Goal: Transaction & Acquisition: Purchase product/service

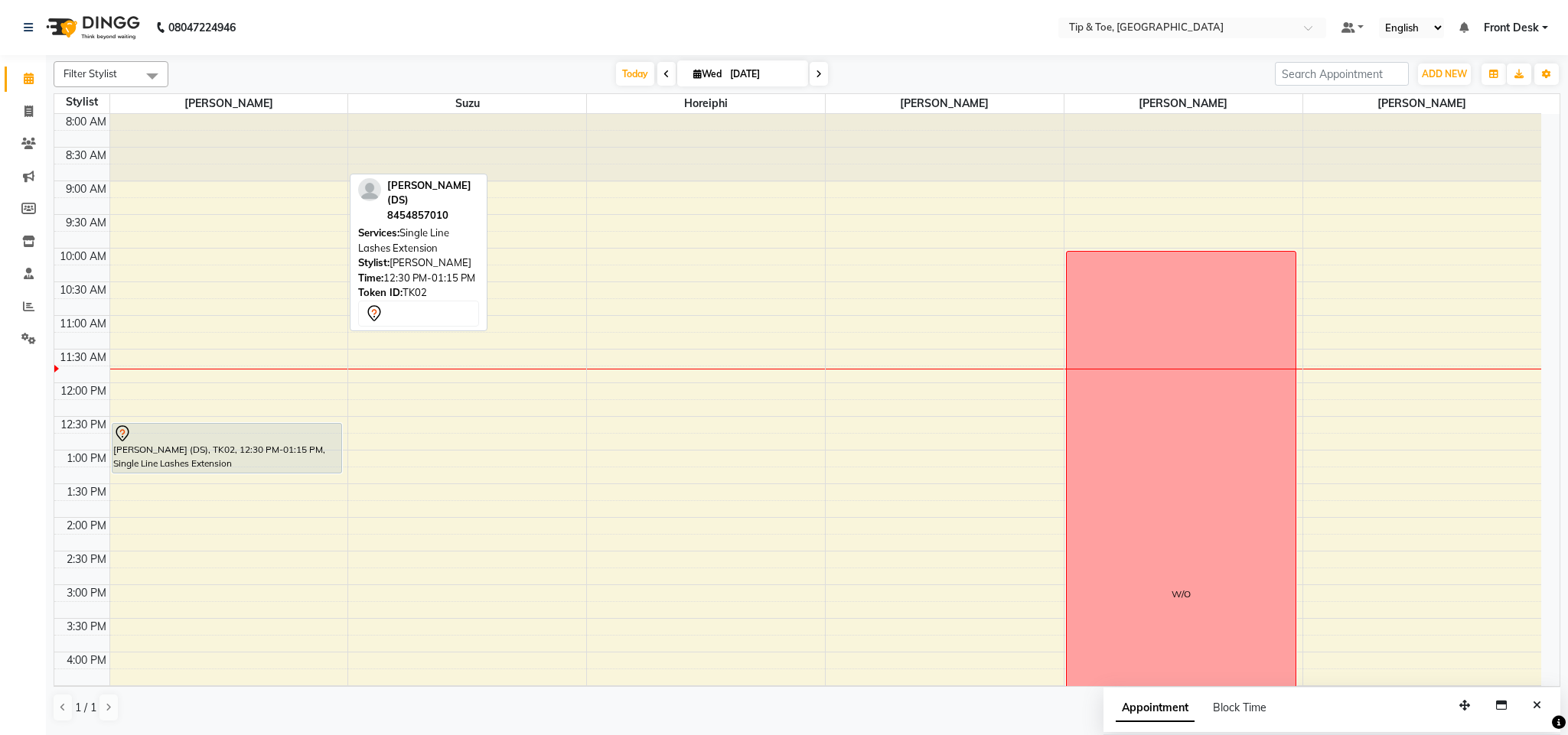
scroll to position [294, 0]
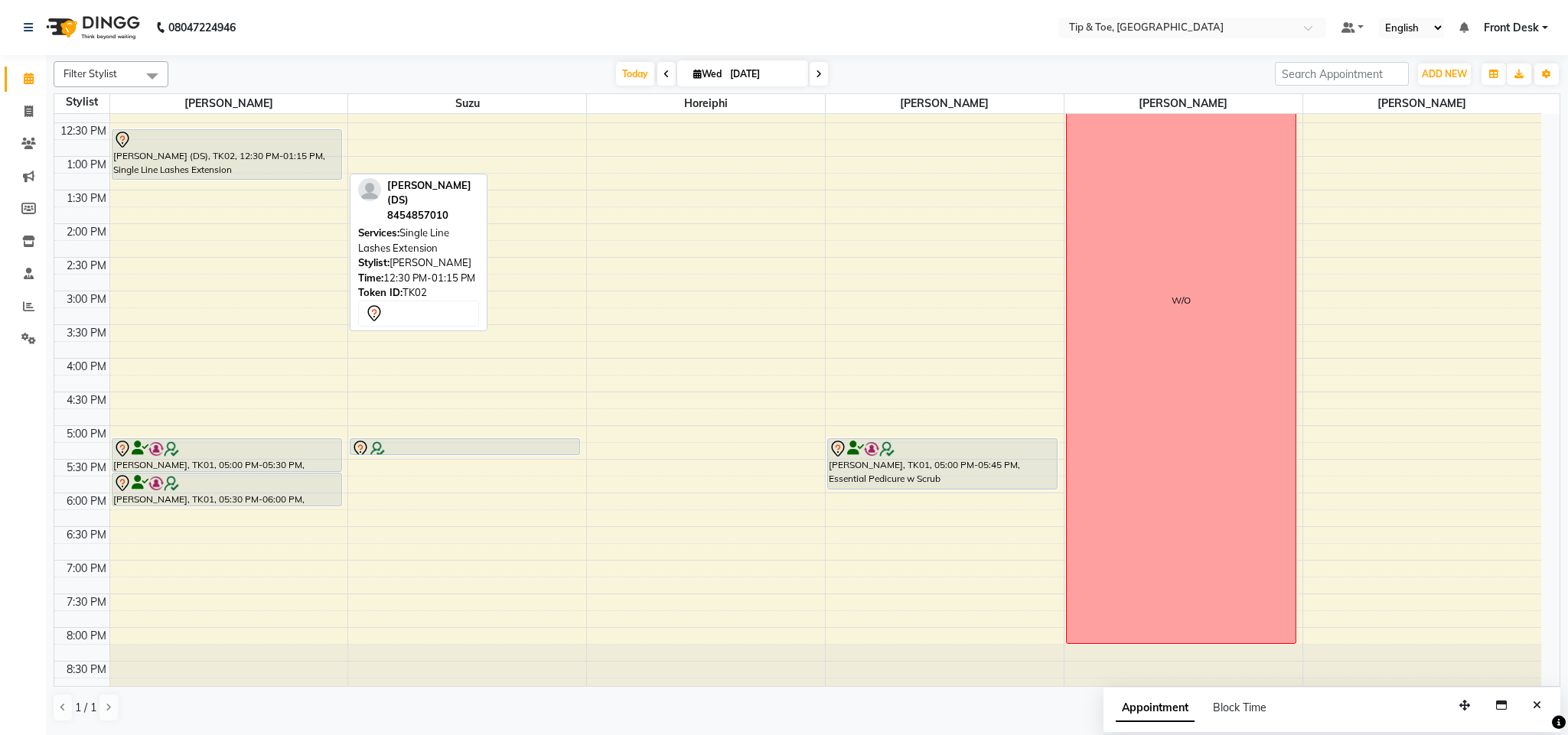
click at [202, 157] on div "[PERSON_NAME] (DS), TK02, 12:30 PM-01:15 PM, Single Line Lashes Extension" at bounding box center [227, 154] width 229 height 49
select select "7"
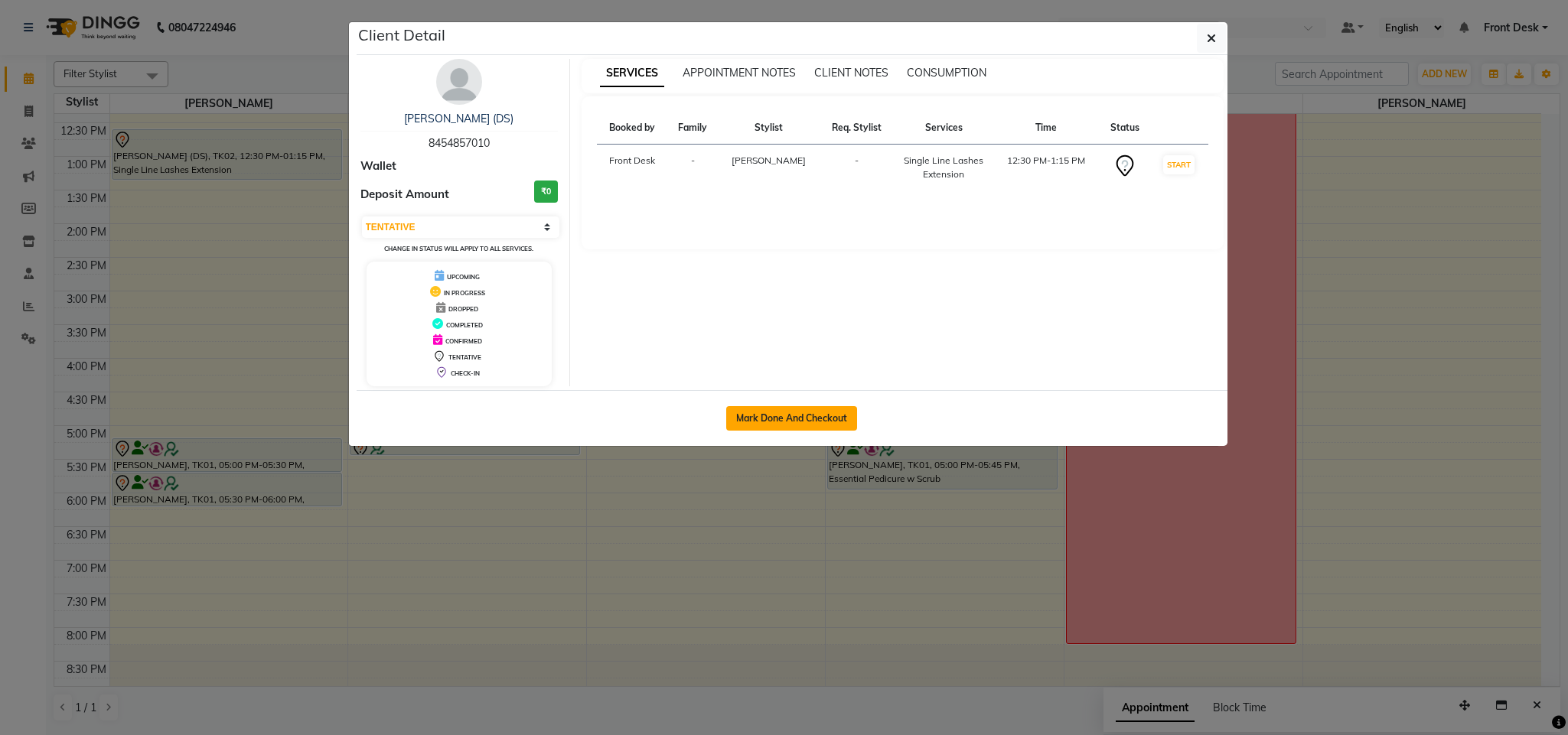
click at [812, 421] on button "Mark Done And Checkout" at bounding box center [791, 418] width 131 height 24
select select "service"
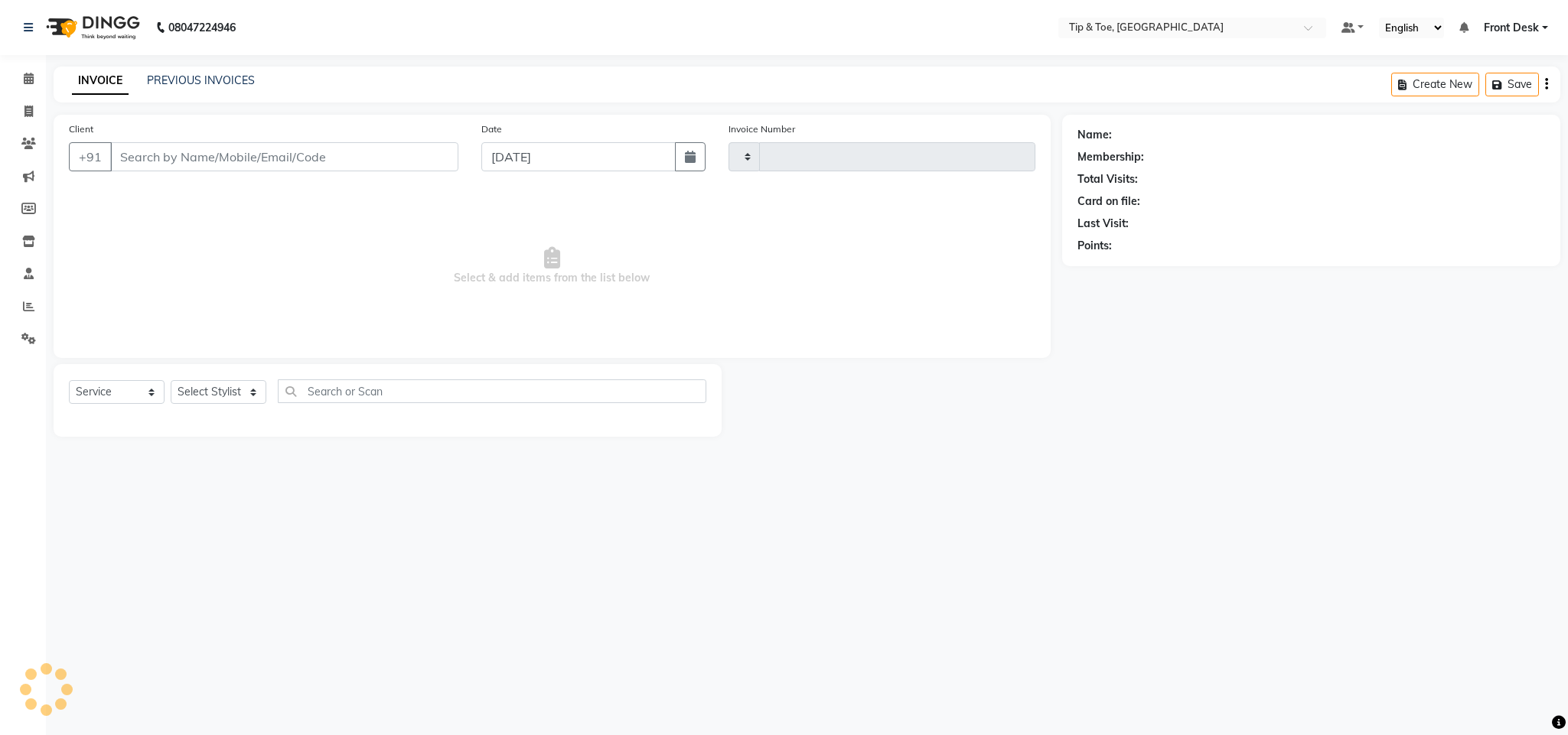
type input "1133"
select select "3"
select select "5655"
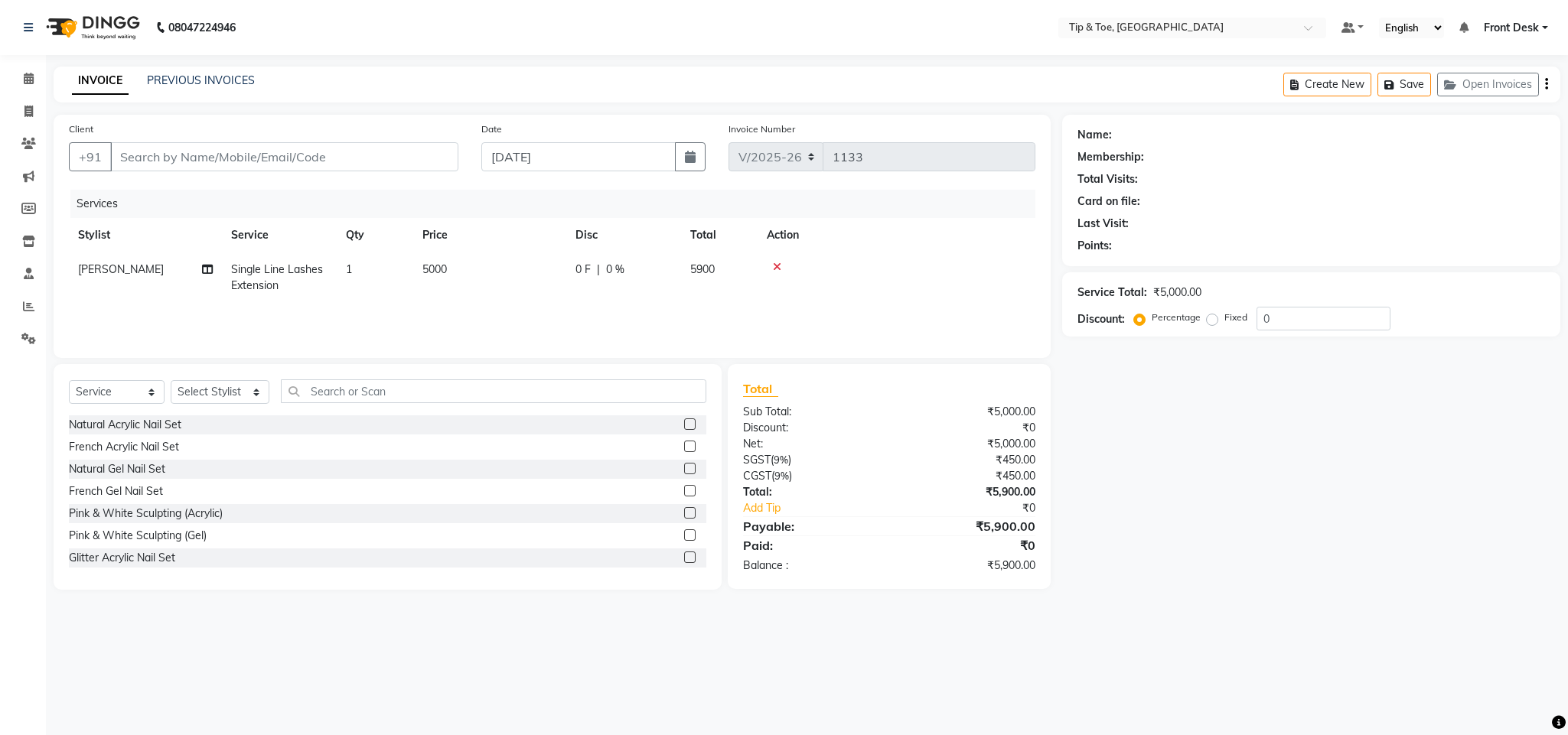
type input "8454857010"
select select "38741"
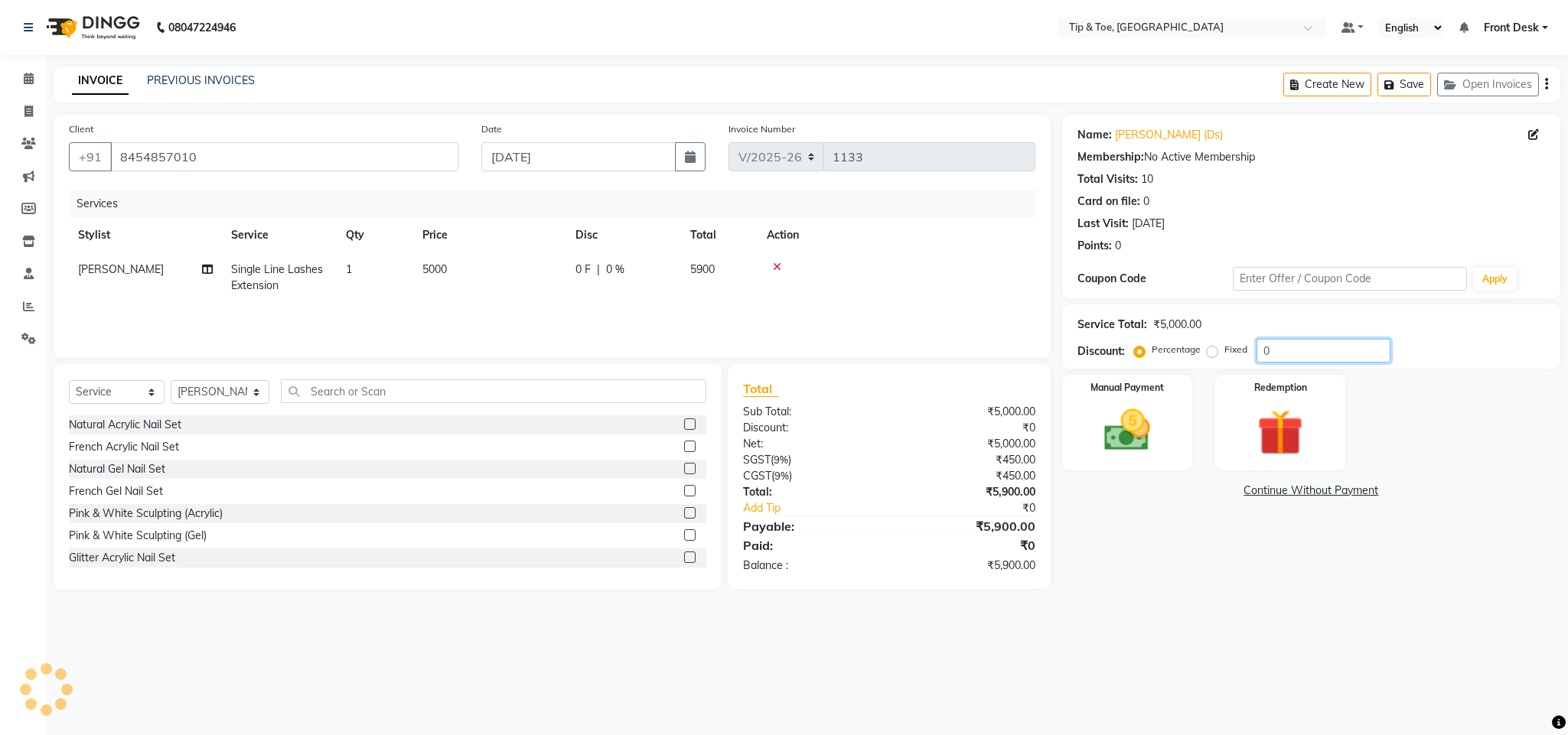
click at [1278, 344] on input "0" at bounding box center [1323, 351] width 134 height 24
type input "50"
click at [1159, 606] on main "INVOICE PREVIOUS INVOICES Create New Save Open Invoices Client +91 8454857010 D…" at bounding box center [806, 340] width 1522 height 546
click at [30, 78] on icon at bounding box center [28, 78] width 10 height 12
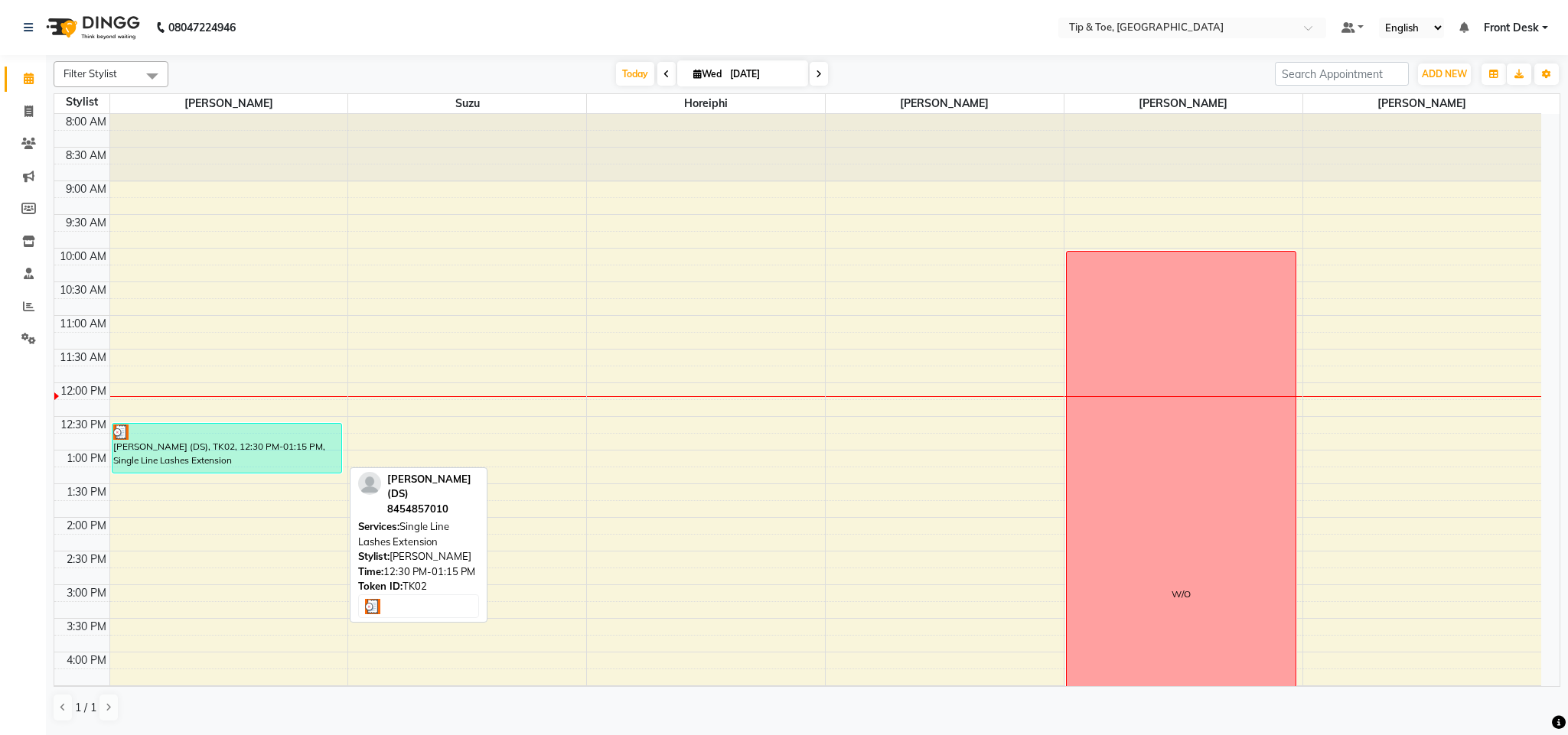
drag, startPoint x: 258, startPoint y: 450, endPoint x: 231, endPoint y: 438, distance: 29.5
click at [231, 438] on div "[PERSON_NAME] (DS), TK02, 12:30 PM-01:15 PM, Single Line Lashes Extension" at bounding box center [227, 448] width 229 height 49
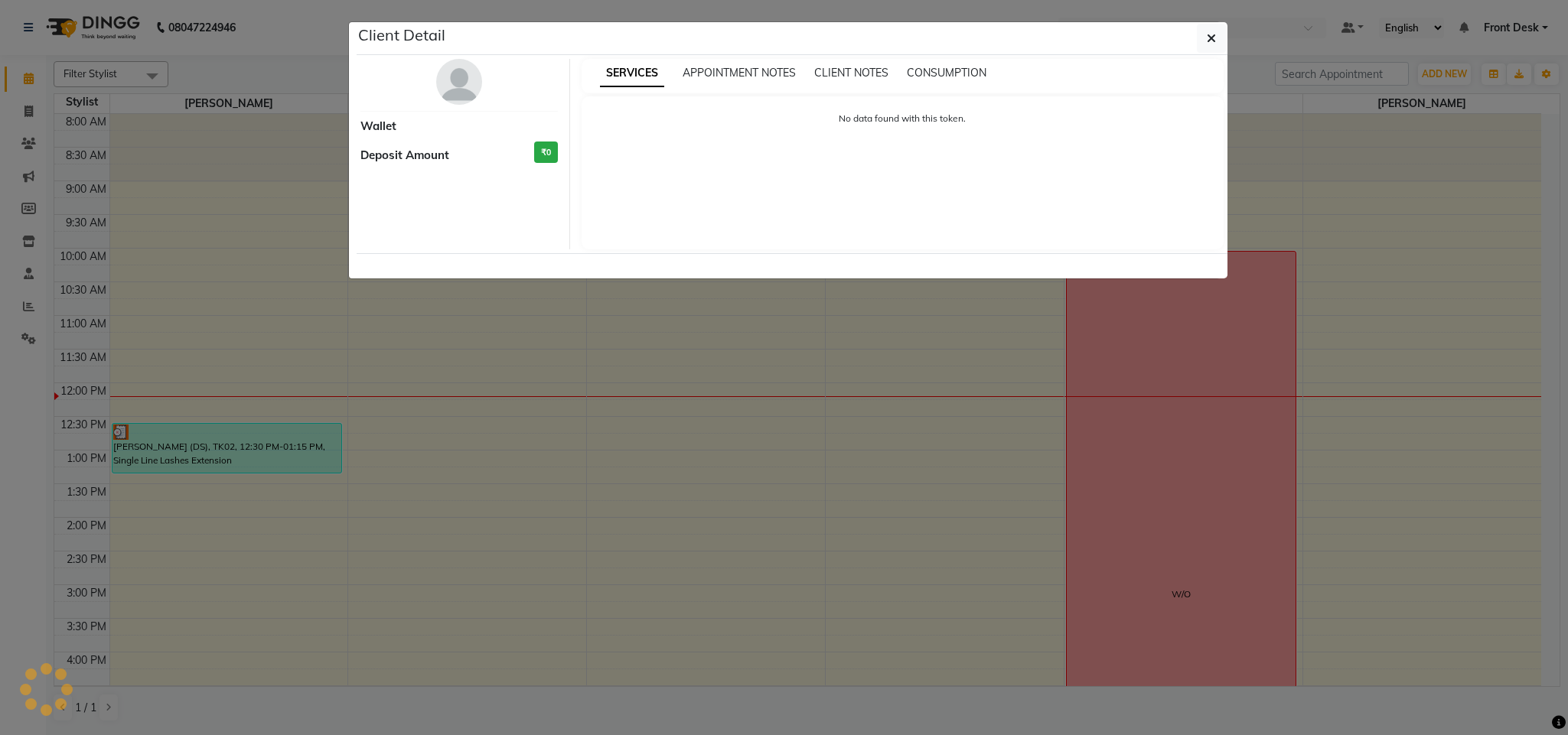
drag, startPoint x: 231, startPoint y: 438, endPoint x: 726, endPoint y: 286, distance: 517.8
click at [726, 286] on ngb-modal-window "Client Detail Wallet Deposit Amount ₹0 SERVICES APPOINTMENT NOTES CLIENT NOTES …" at bounding box center [784, 368] width 1568 height 735
select select "3"
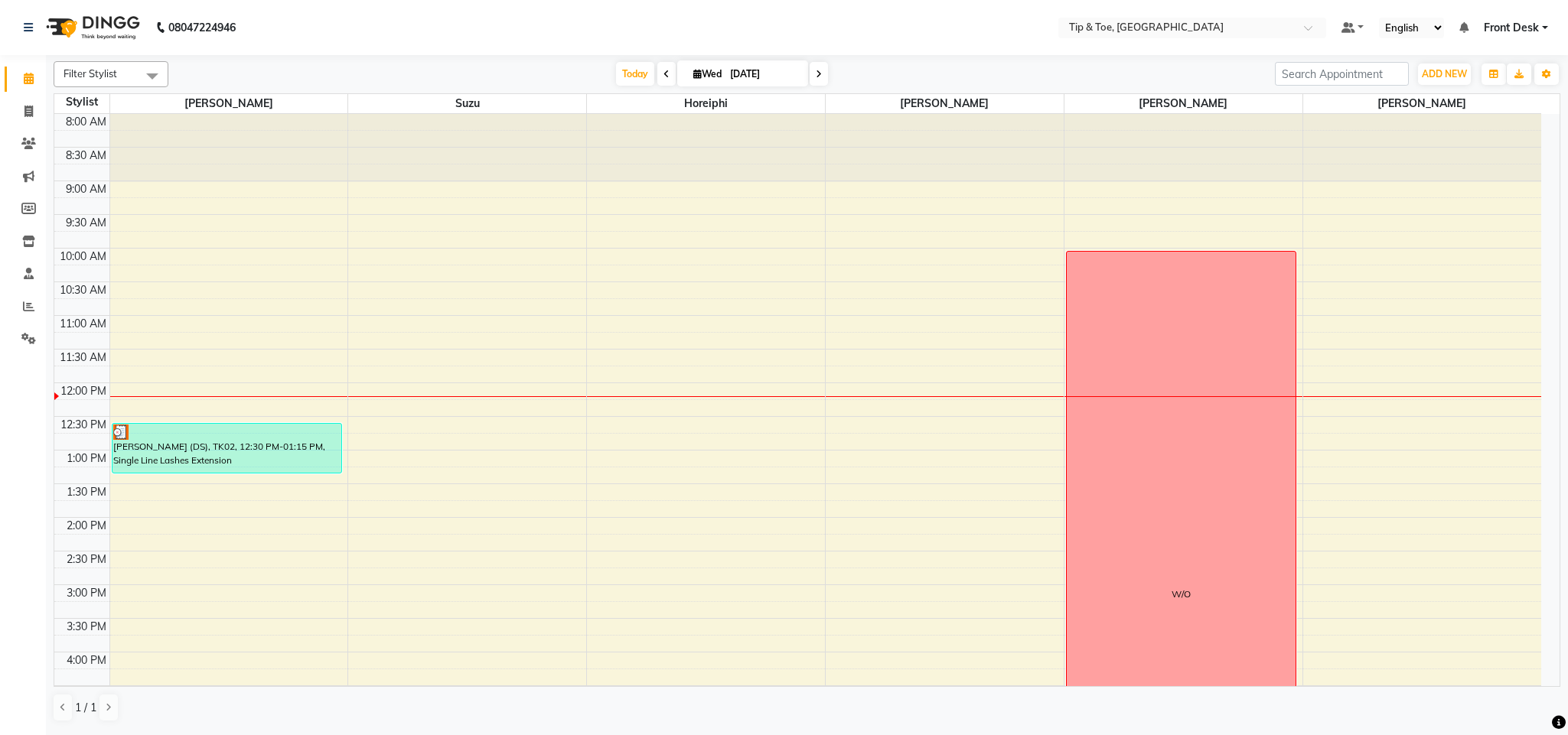
drag, startPoint x: 194, startPoint y: 441, endPoint x: 194, endPoint y: 395, distance: 46.0
click at [194, 395] on div "8:00 AM 8:30 AM 9:00 AM 9:30 AM 10:00 AM 10:30 AM 11:00 AM 11:30 AM 12:00 PM 12…" at bounding box center [797, 551] width 1486 height 874
drag, startPoint x: 179, startPoint y: 437, endPoint x: 190, endPoint y: 429, distance: 13.6
click at [190, 429] on div at bounding box center [227, 431] width 227 height 15
select select "3"
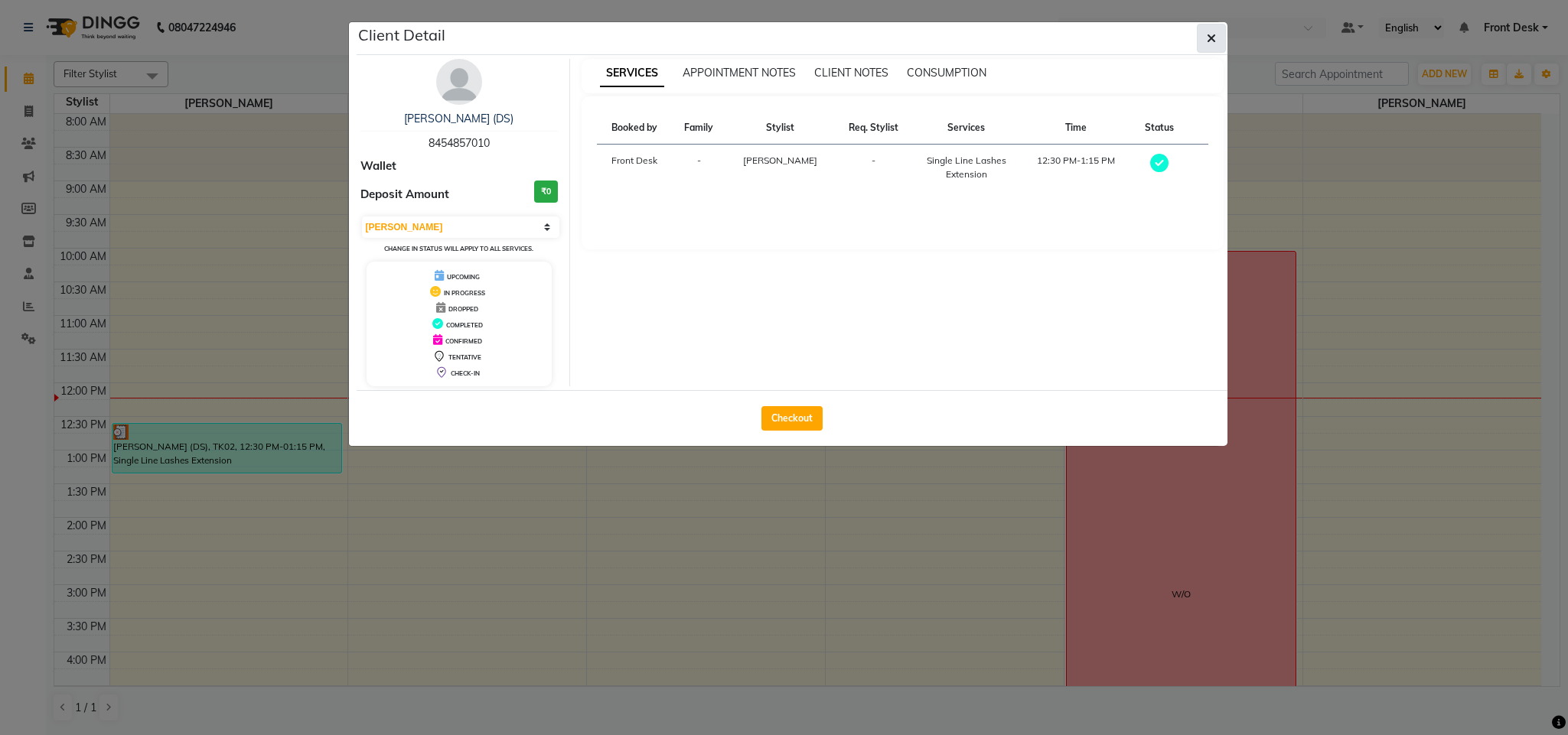
click at [1211, 35] on icon "button" at bounding box center [1211, 39] width 9 height 13
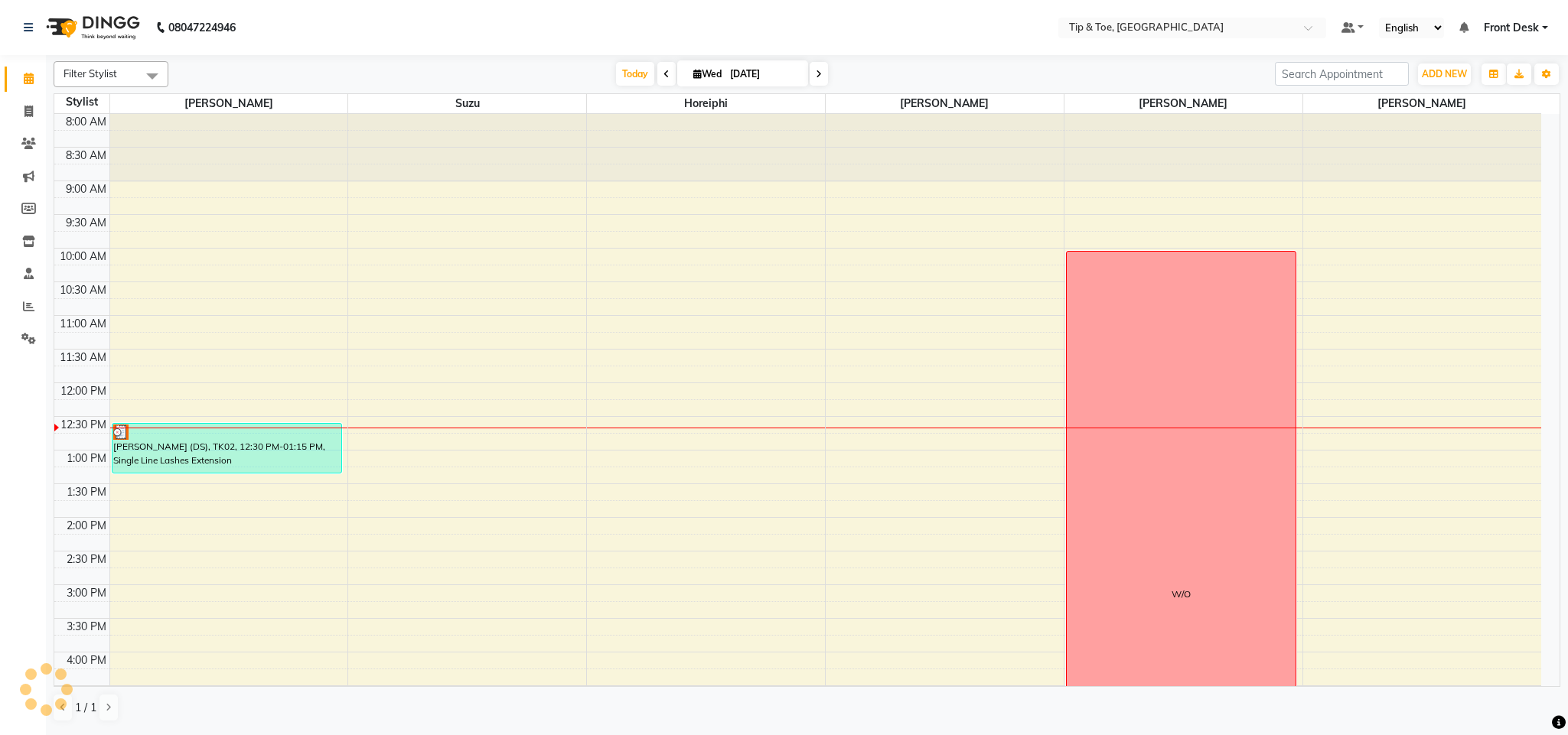
drag, startPoint x: 486, startPoint y: 588, endPoint x: 364, endPoint y: 28, distance: 573.1
click at [364, 28] on nav "08047224946 Select Location × Tip & Toe, Peddar Road Default Panel My Panel Eng…" at bounding box center [784, 28] width 1568 height 55
click at [443, 464] on div "8:00 AM 8:30 AM 9:00 AM 9:30 AM 10:00 AM 10:30 AM 11:00 AM 11:30 AM 12:00 PM 12…" at bounding box center [797, 551] width 1486 height 874
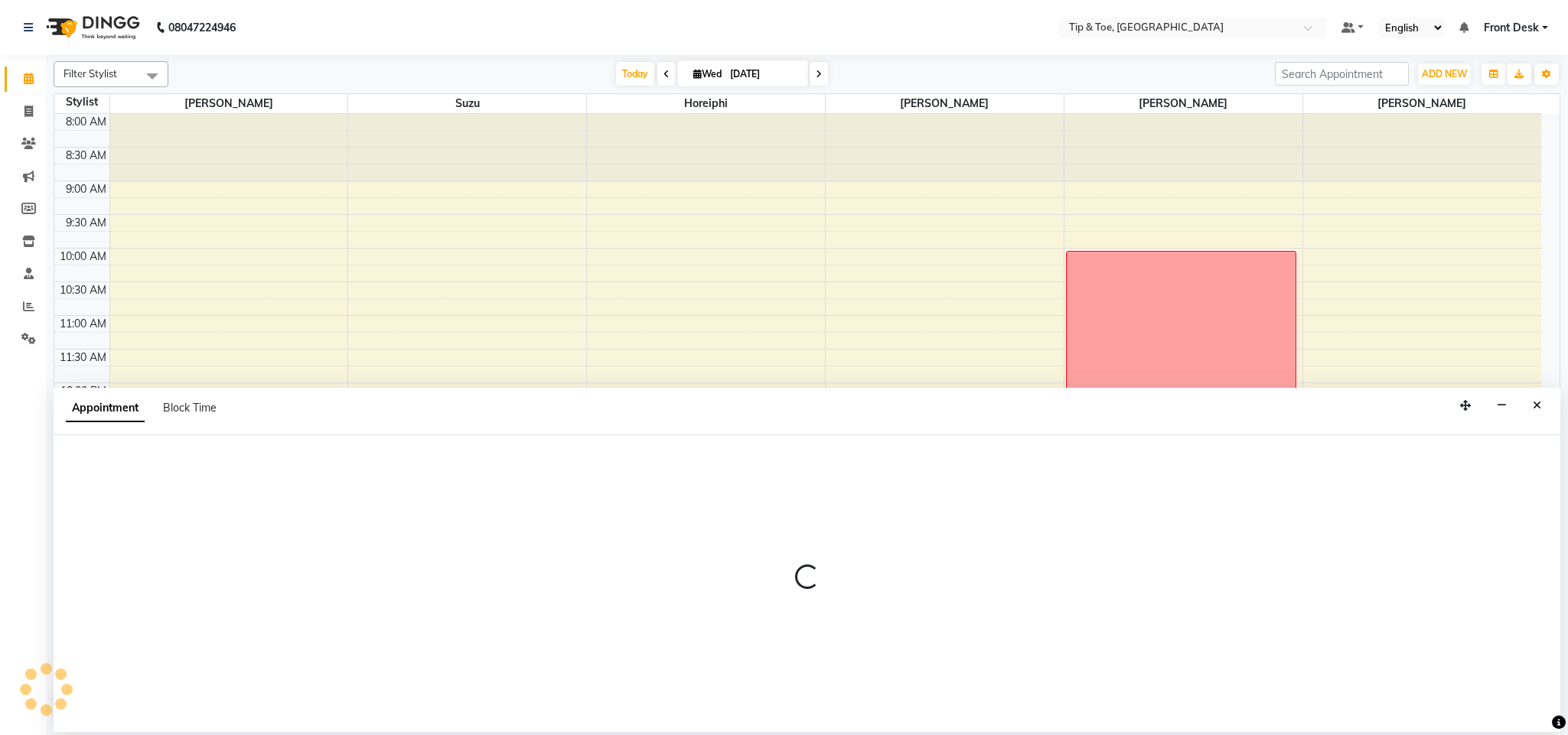
select select "38742"
select select "tentative"
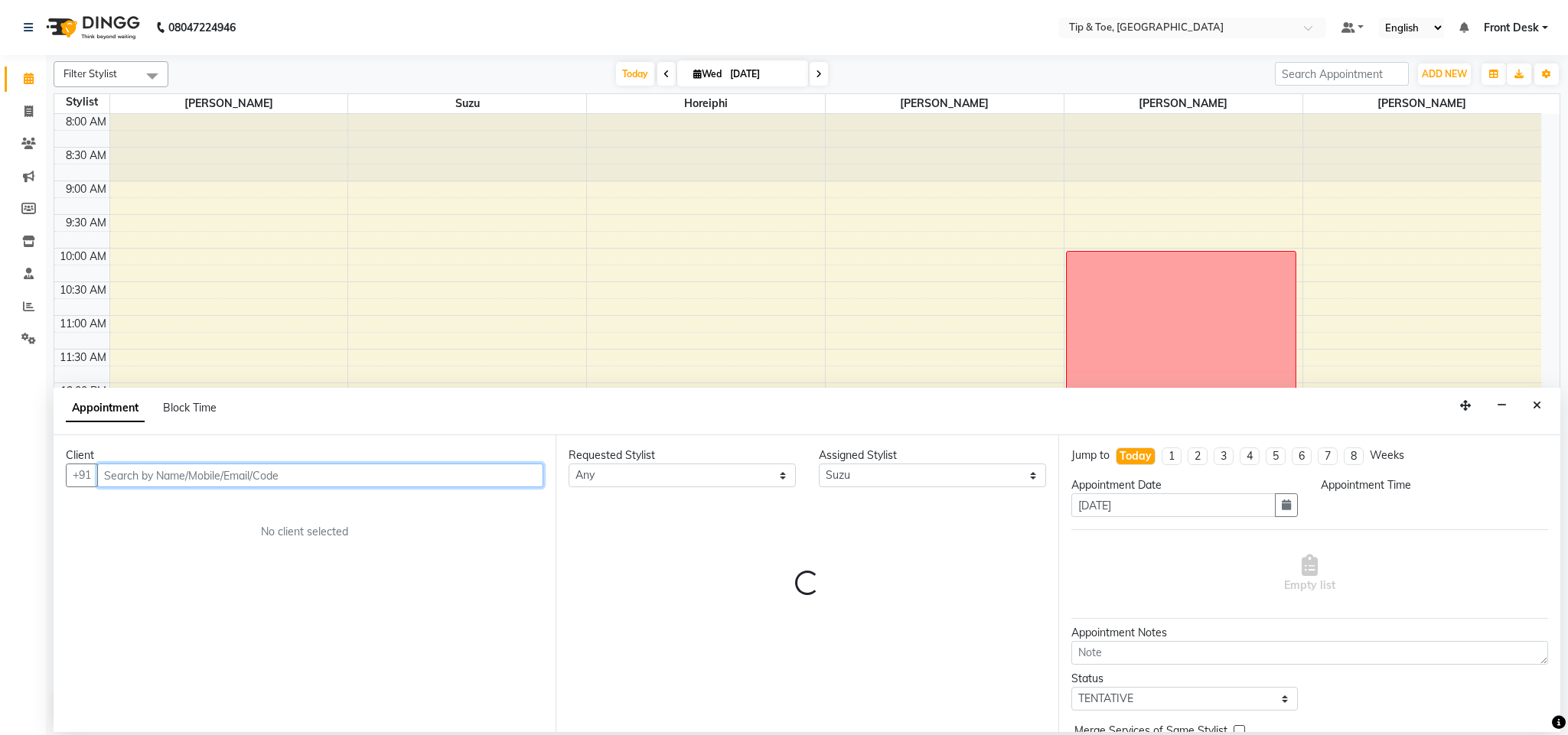
select select "780"
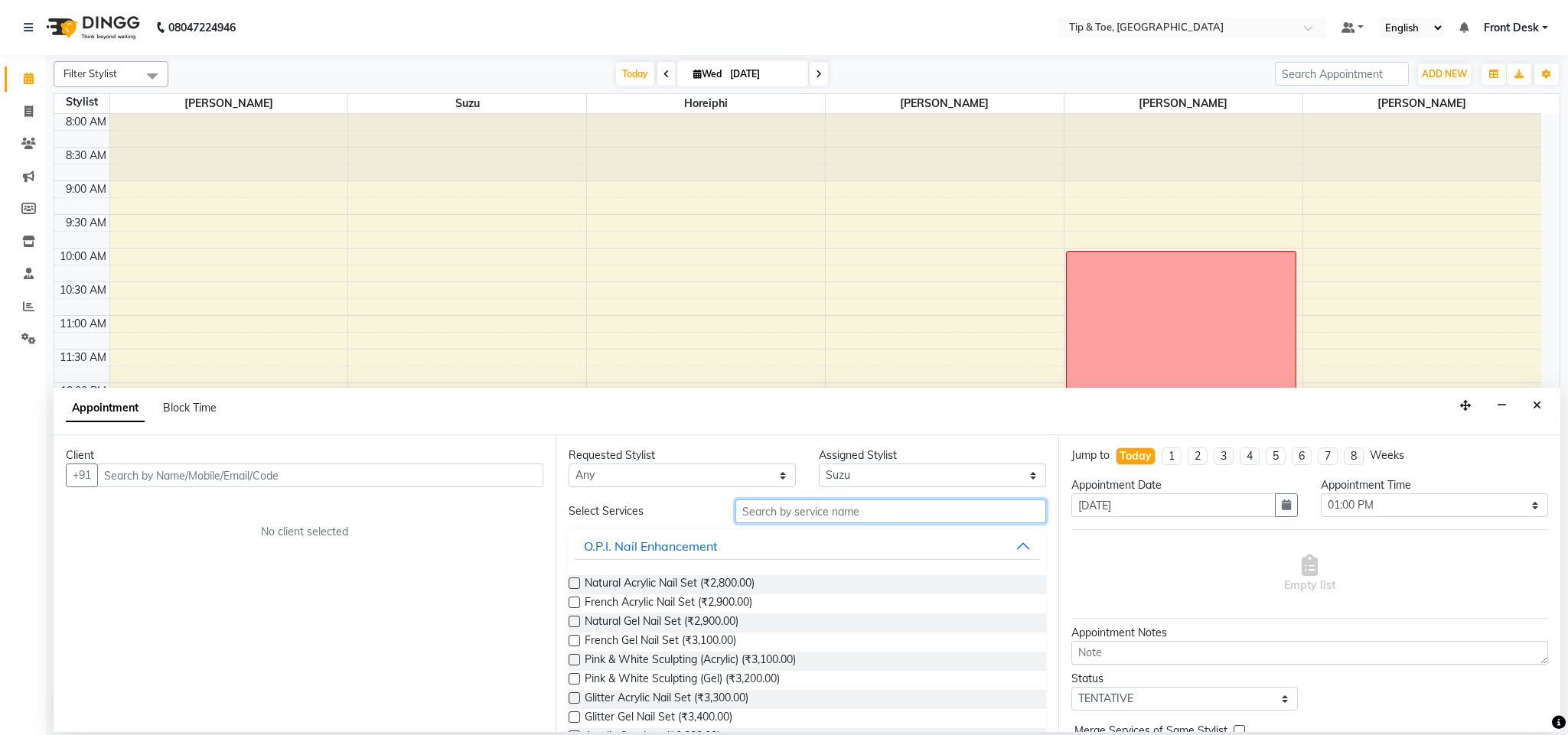
click at [818, 507] on input "text" at bounding box center [890, 512] width 311 height 24
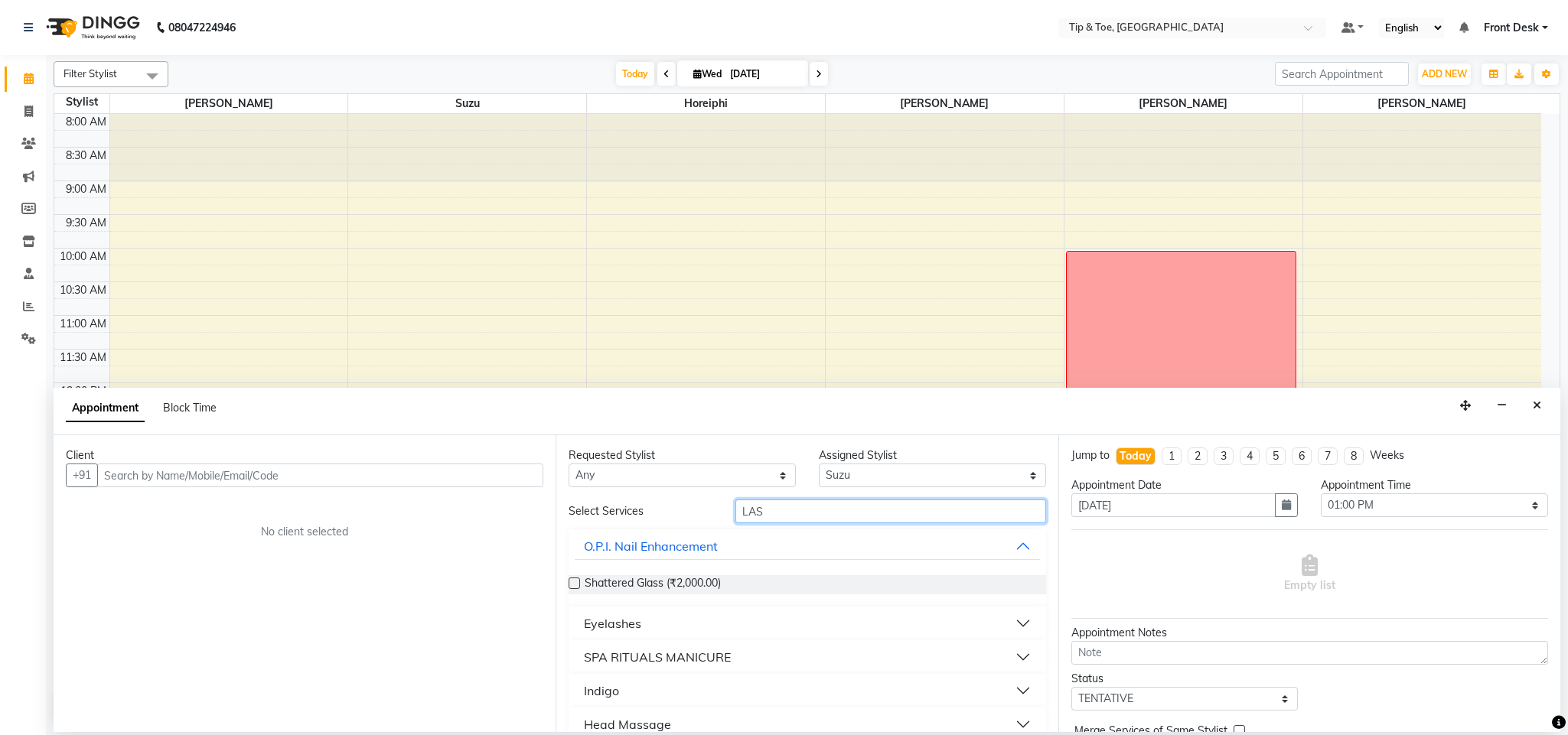
type input "LAS"
click at [1008, 624] on button "Eyelashes" at bounding box center [807, 623] width 464 height 28
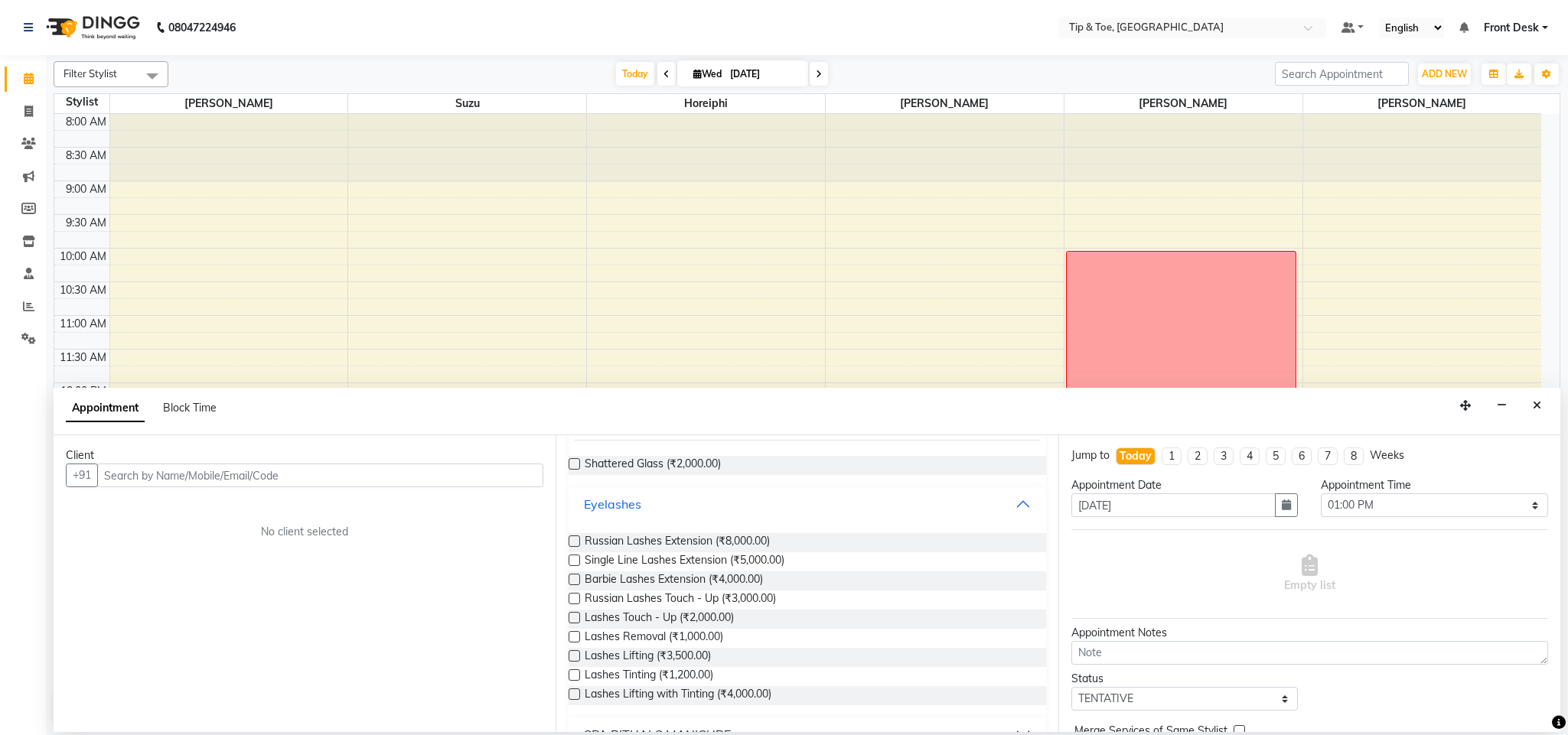
scroll to position [129, 0]
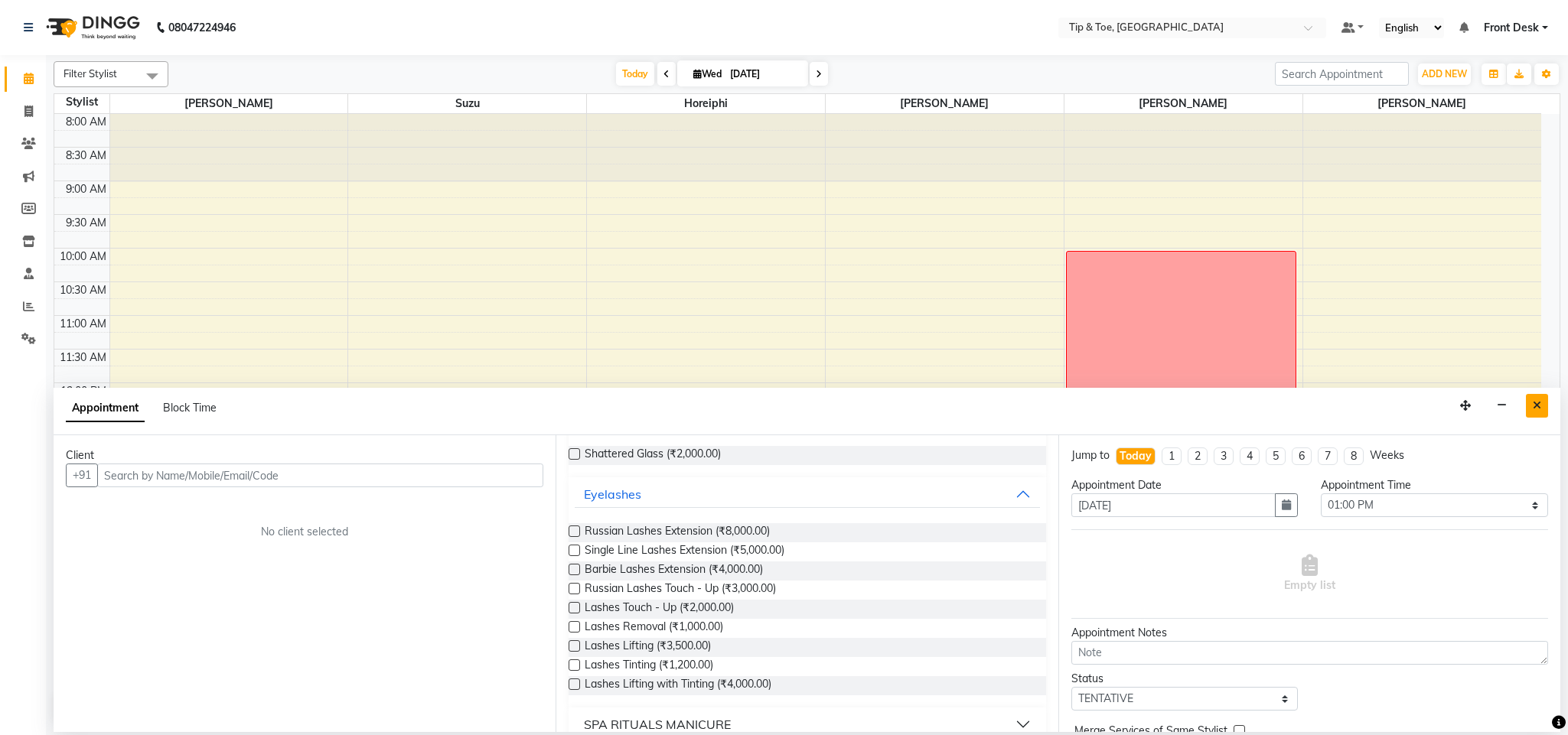
click at [1534, 404] on icon "Close" at bounding box center [1537, 405] width 9 height 11
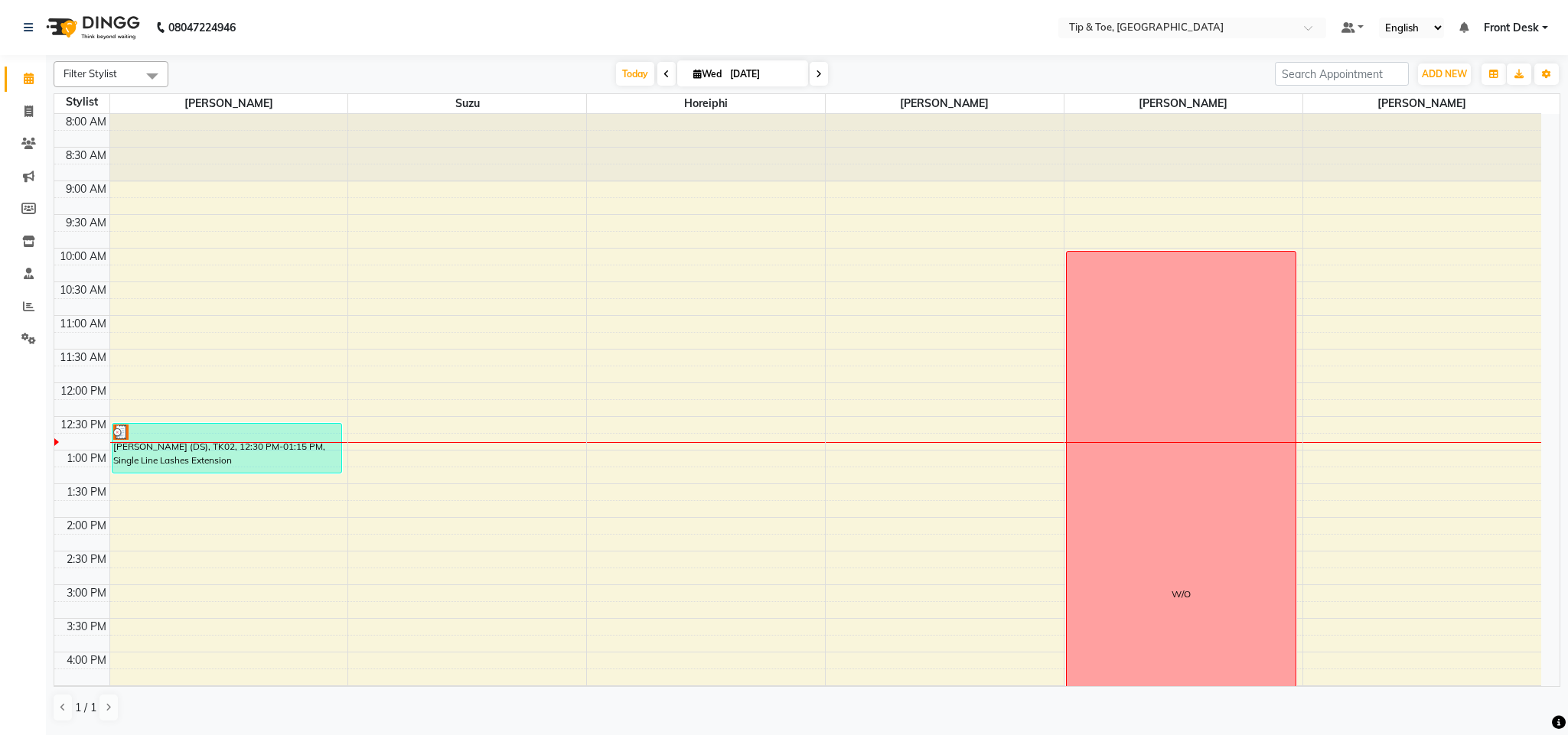
click at [747, 71] on input "[DATE]" at bounding box center [763, 74] width 76 height 23
select select "9"
select select "2025"
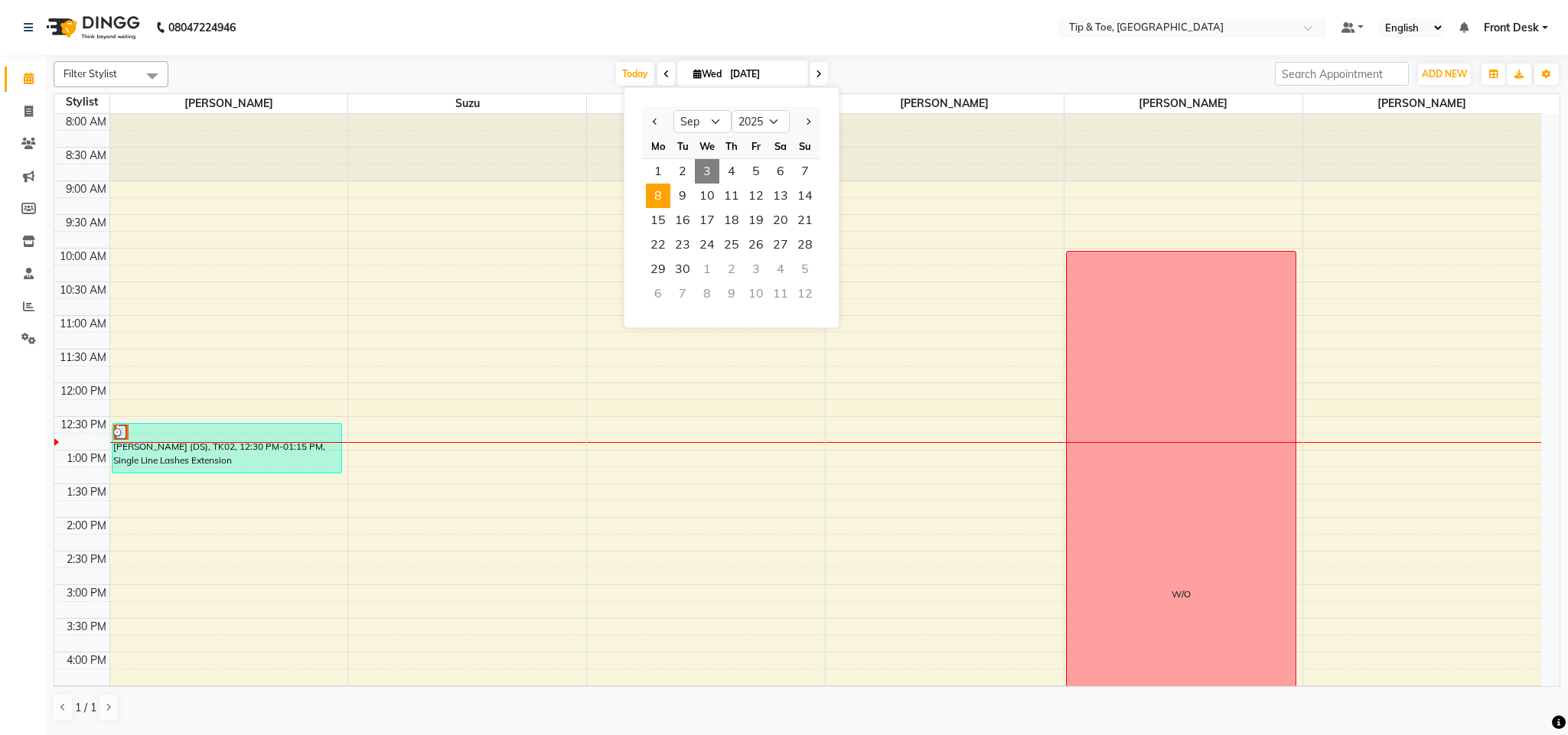
click at [659, 203] on span "8" at bounding box center [657, 195] width 24 height 24
type input "08-09-2025"
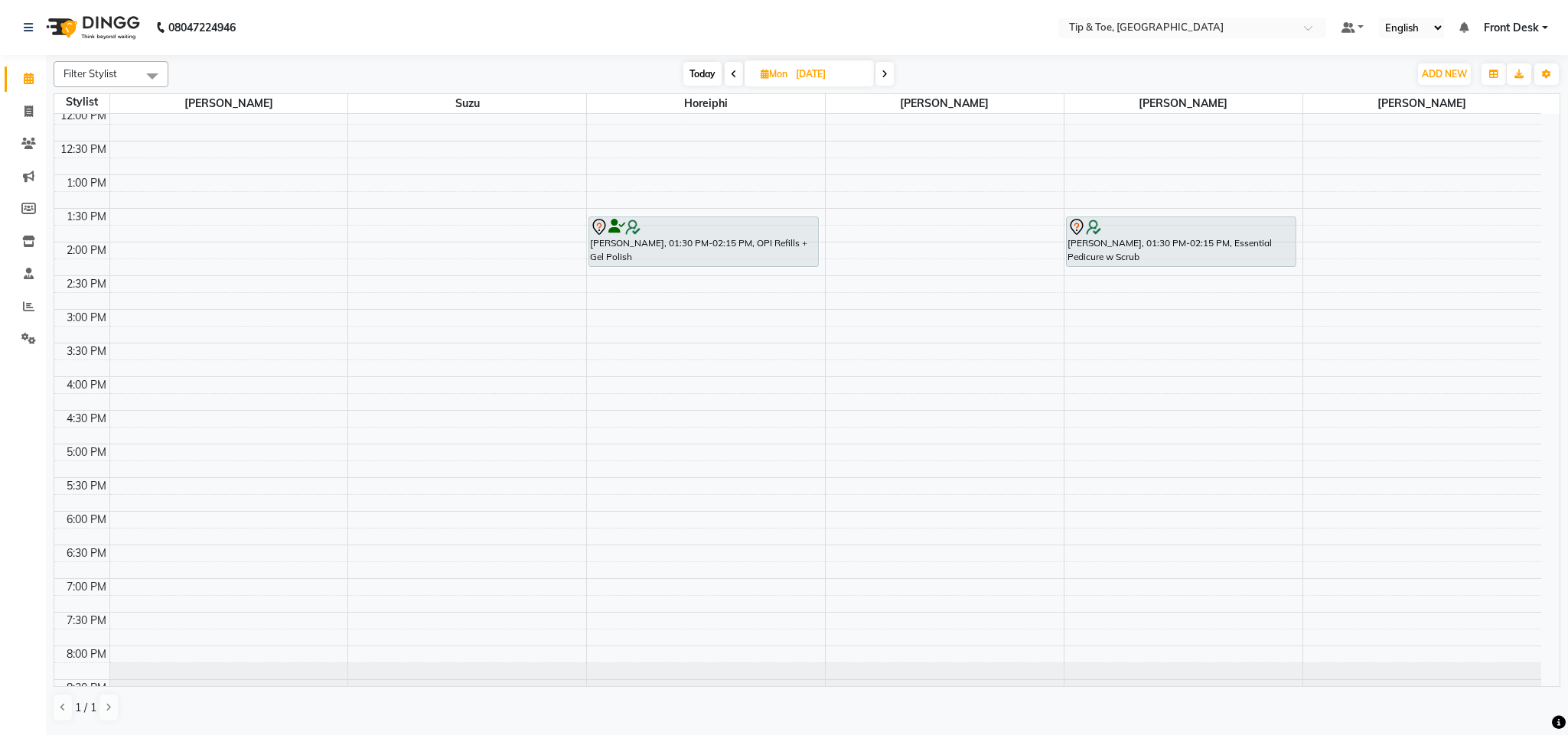
scroll to position [6, 0]
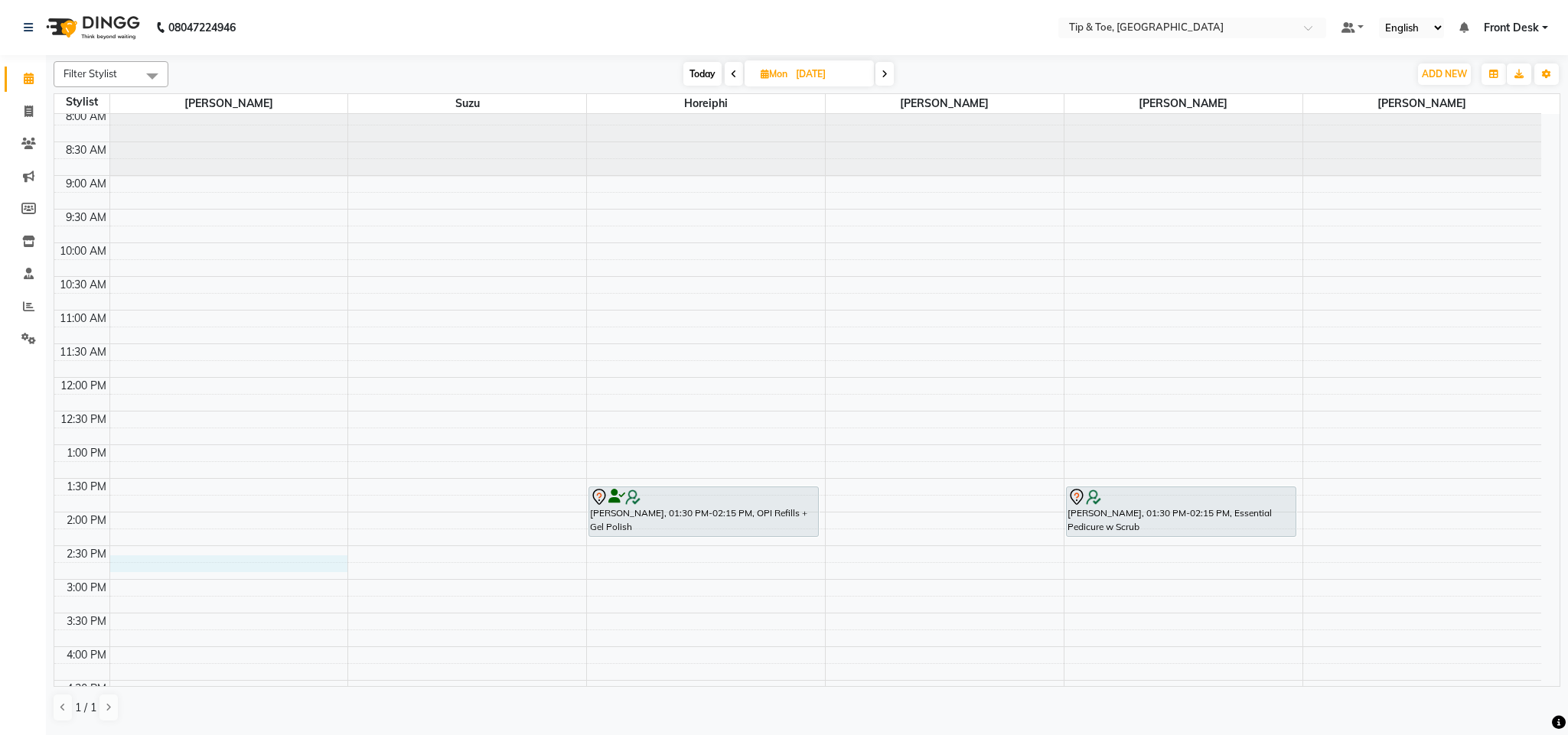
click at [214, 558] on div "8:00 AM 8:30 AM 9:00 AM 9:30 AM 10:00 AM 10:30 AM 11:00 AM 11:30 AM 12:00 PM 12…" at bounding box center [797, 545] width 1486 height 874
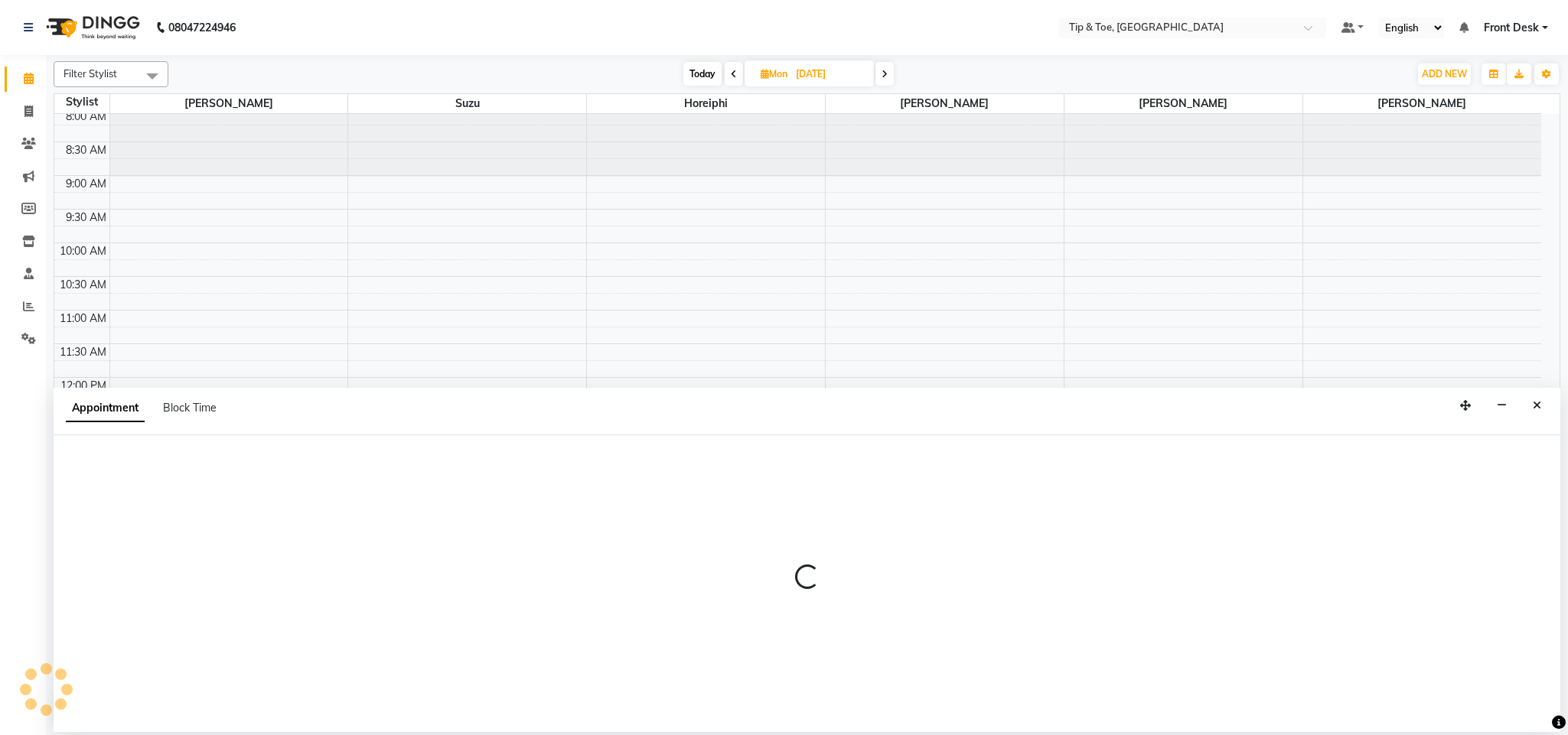
select select "38741"
select select "870"
select select "tentative"
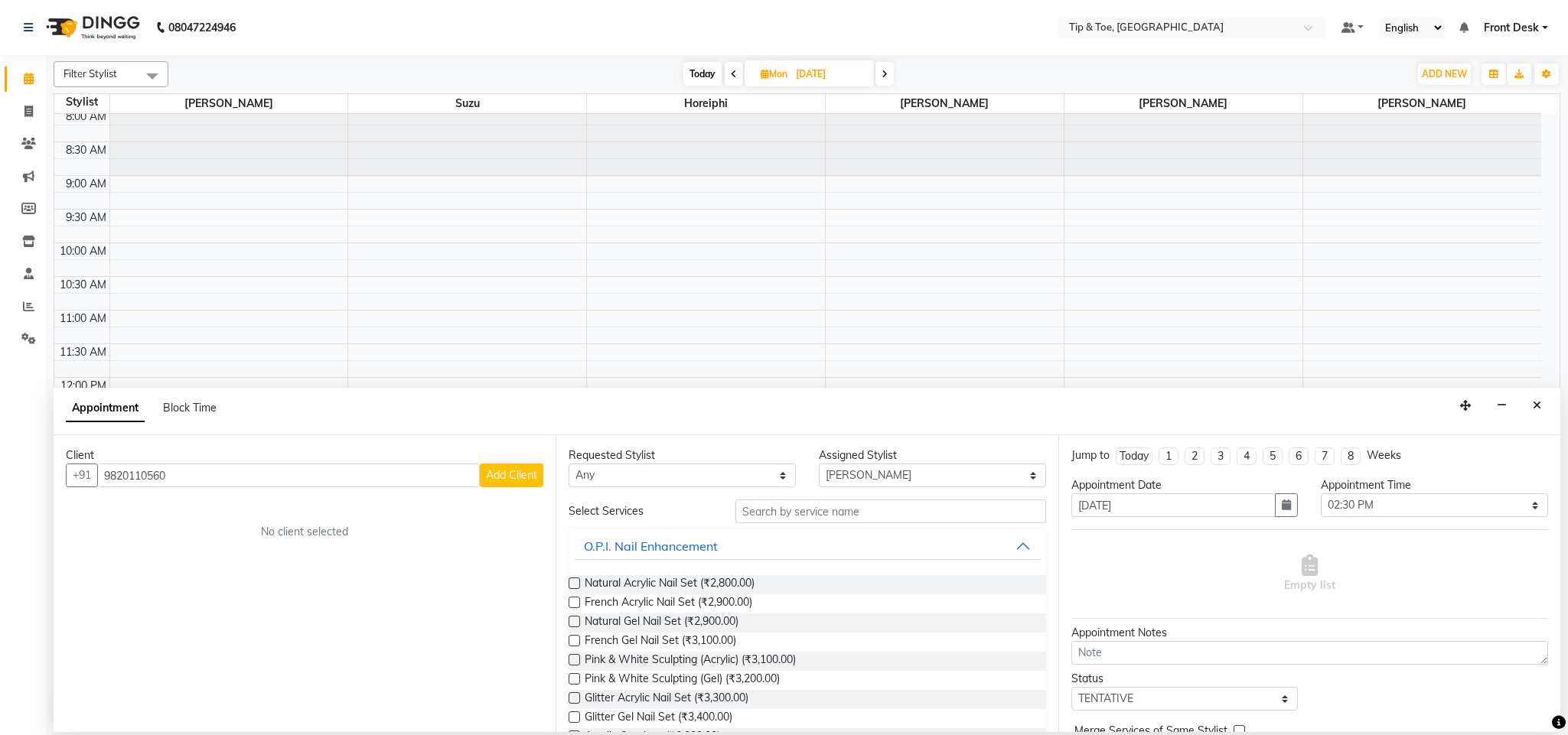
type input "9820110560"
click at [505, 479] on span "Add Client" at bounding box center [511, 475] width 51 height 13
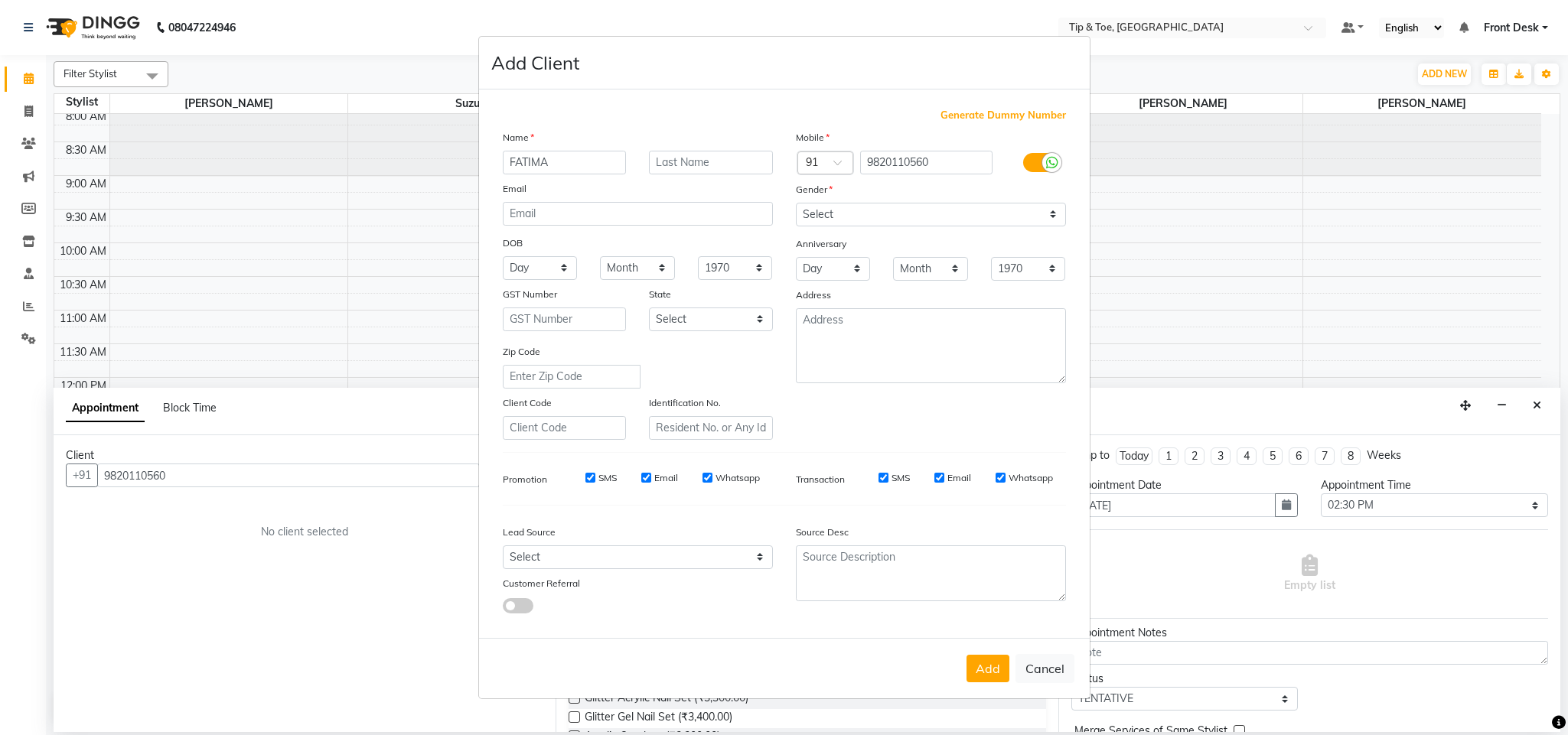
type input "FATIMA"
click at [953, 216] on select "Select Male Female Other Prefer Not To Say" at bounding box center [930, 215] width 270 height 24
select select "female"
click at [796, 204] on select "Select Male Female Other Prefer Not To Say" at bounding box center [930, 215] width 270 height 24
click at [996, 678] on button "Add" at bounding box center [988, 668] width 43 height 28
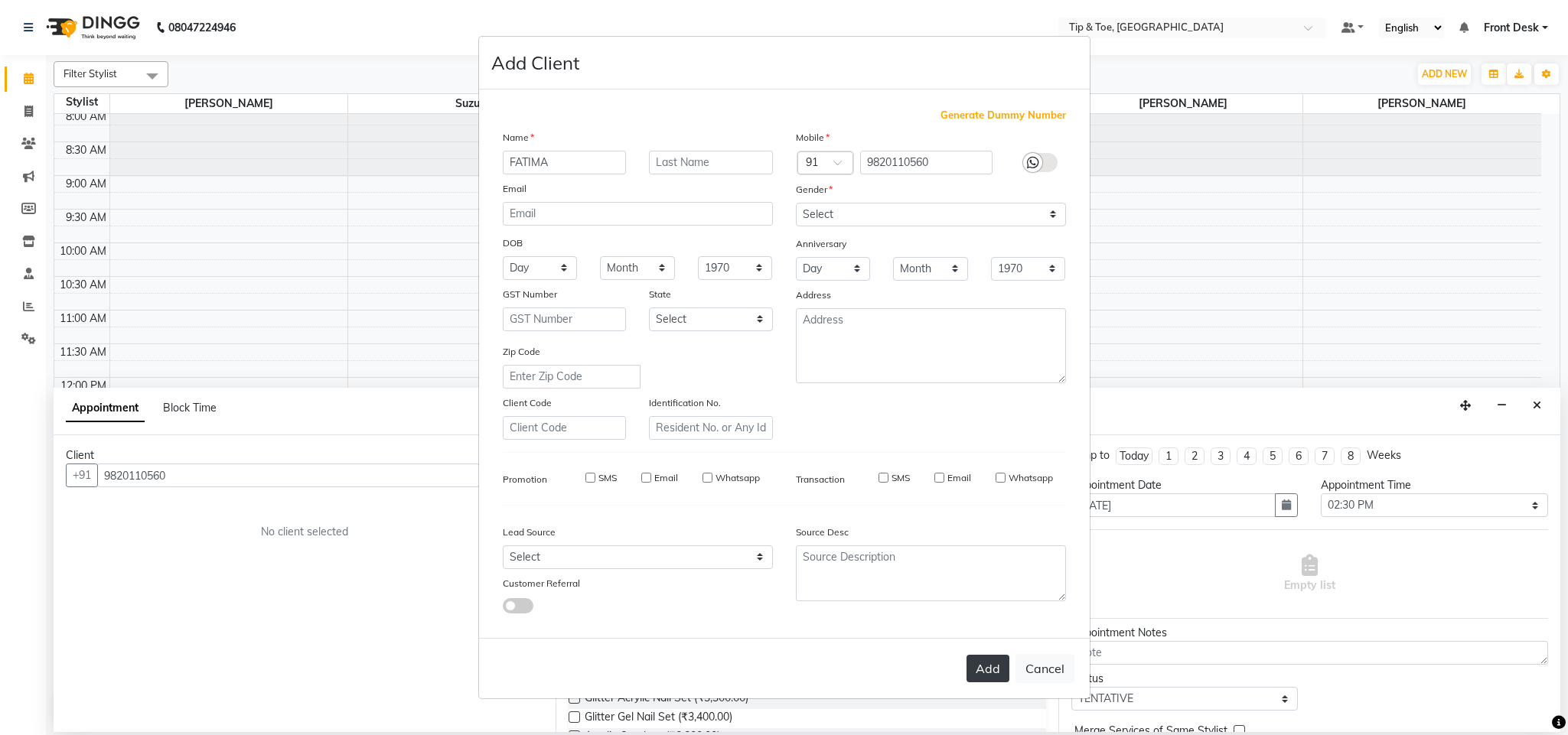
select select
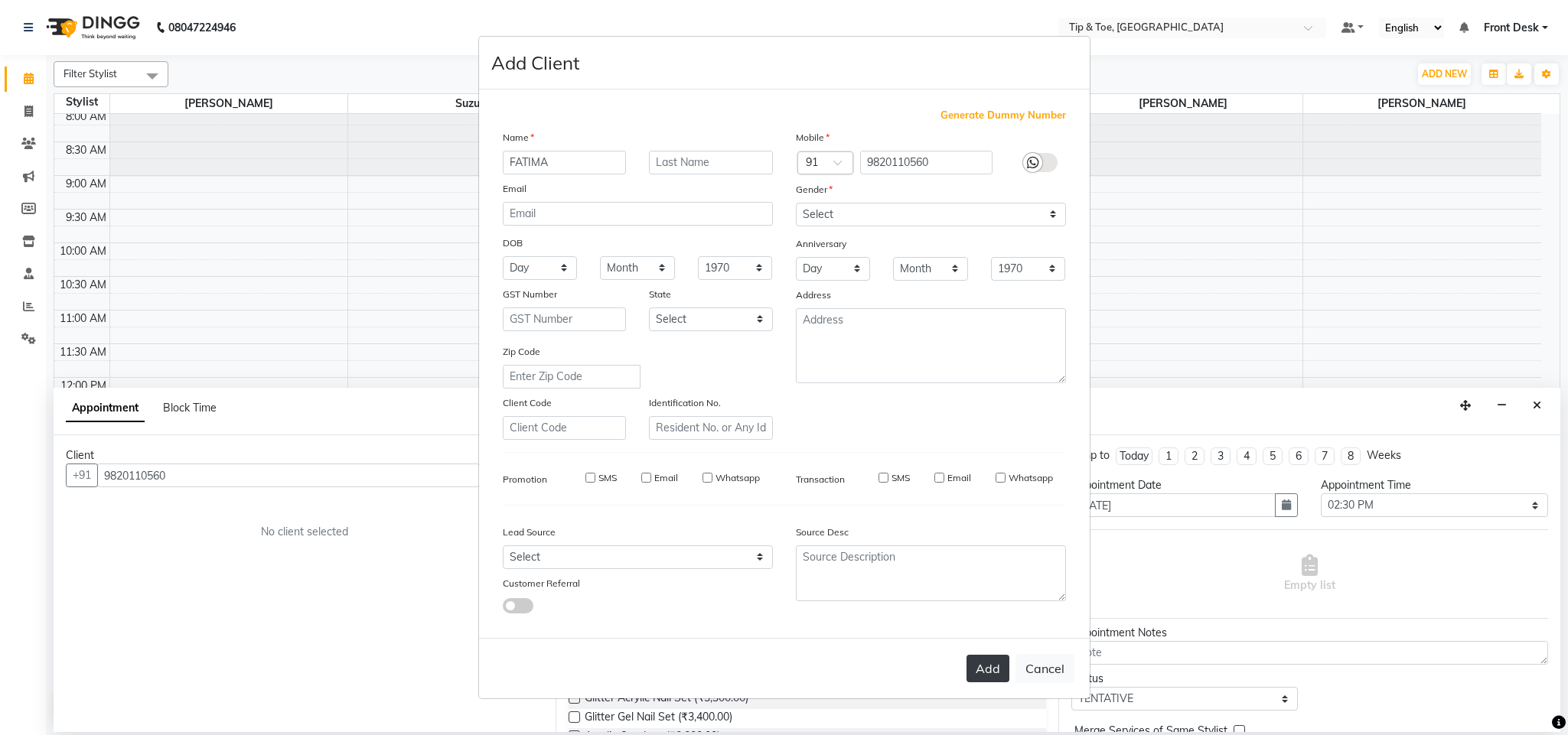
select select
checkbox input "false"
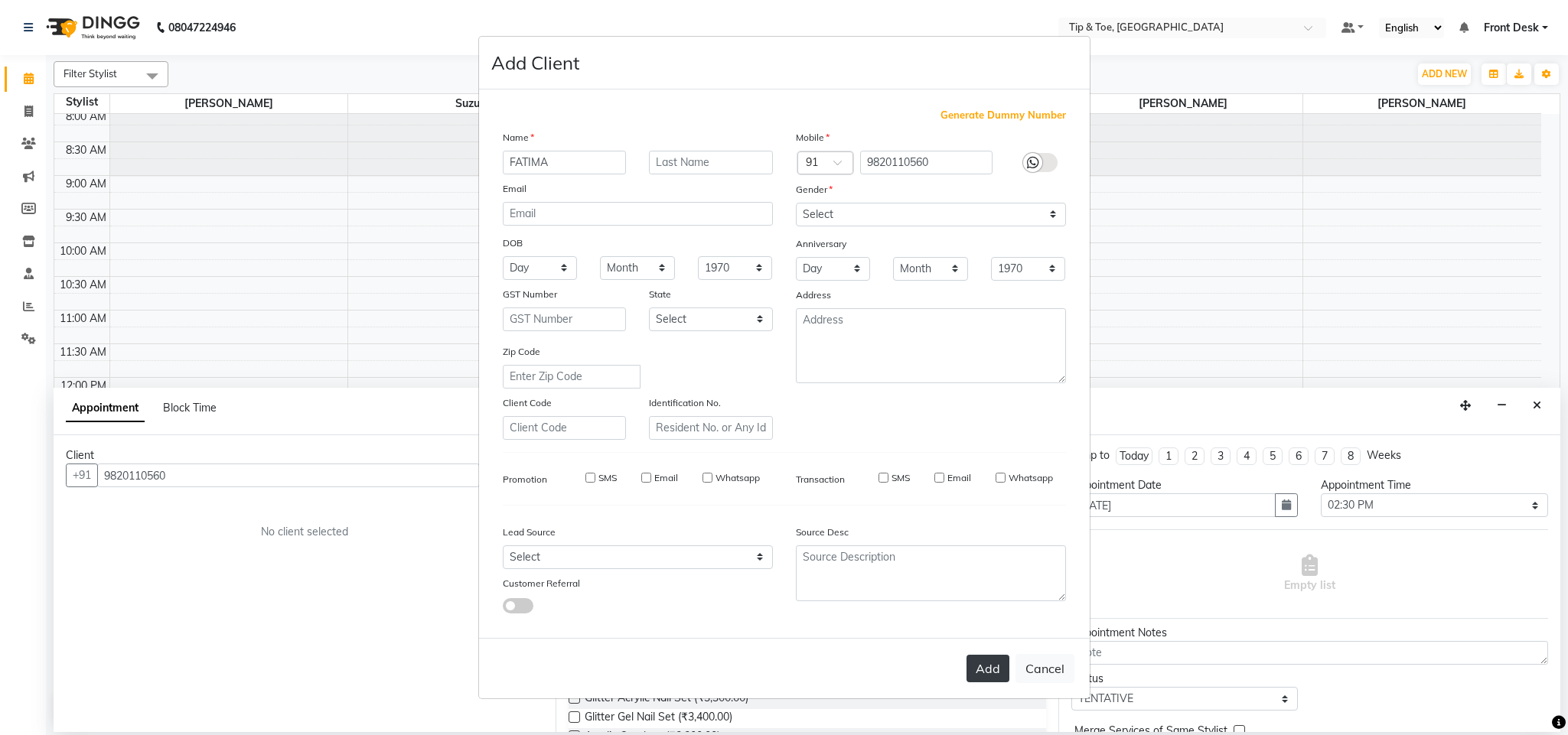
checkbox input "false"
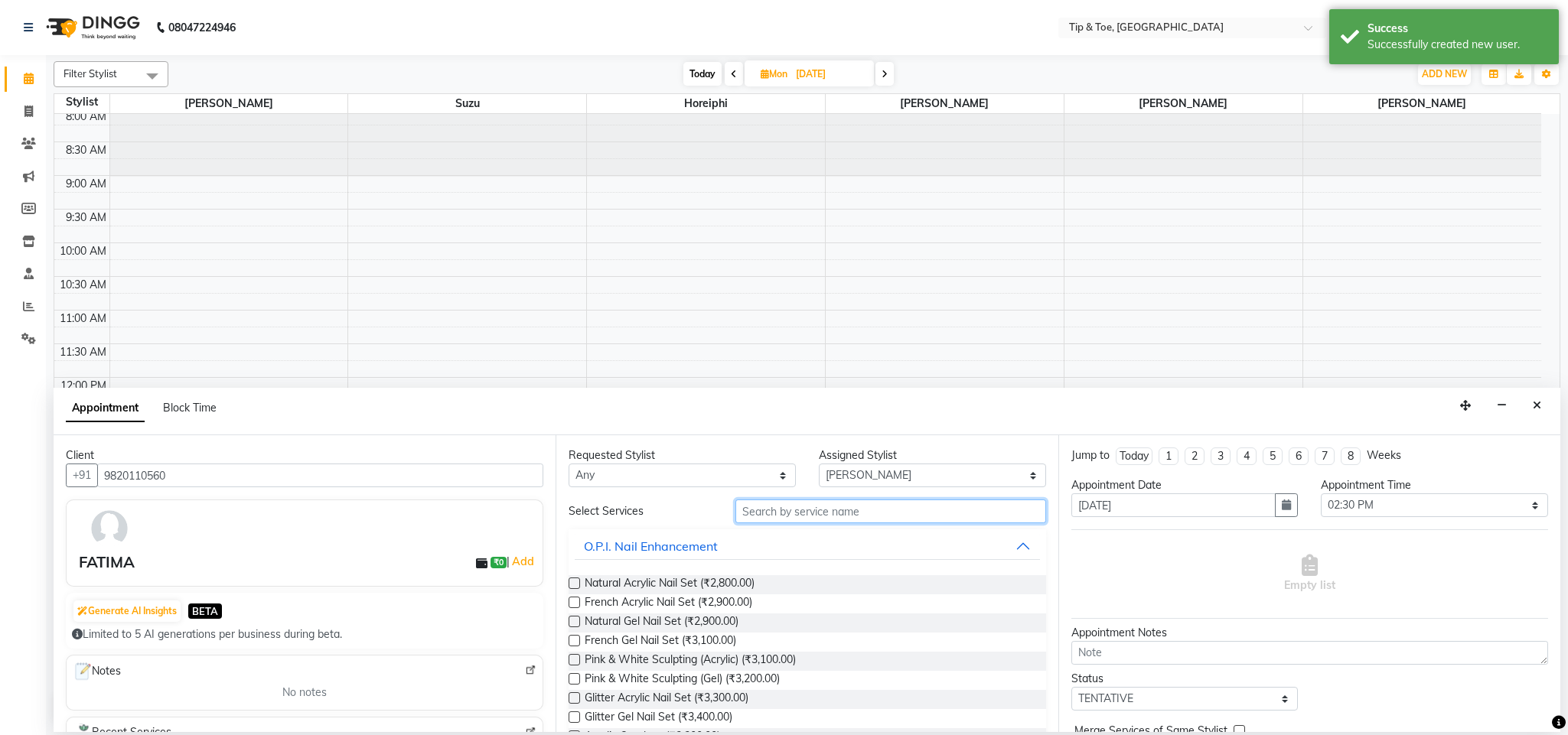
click at [825, 507] on input "text" at bounding box center [890, 512] width 311 height 24
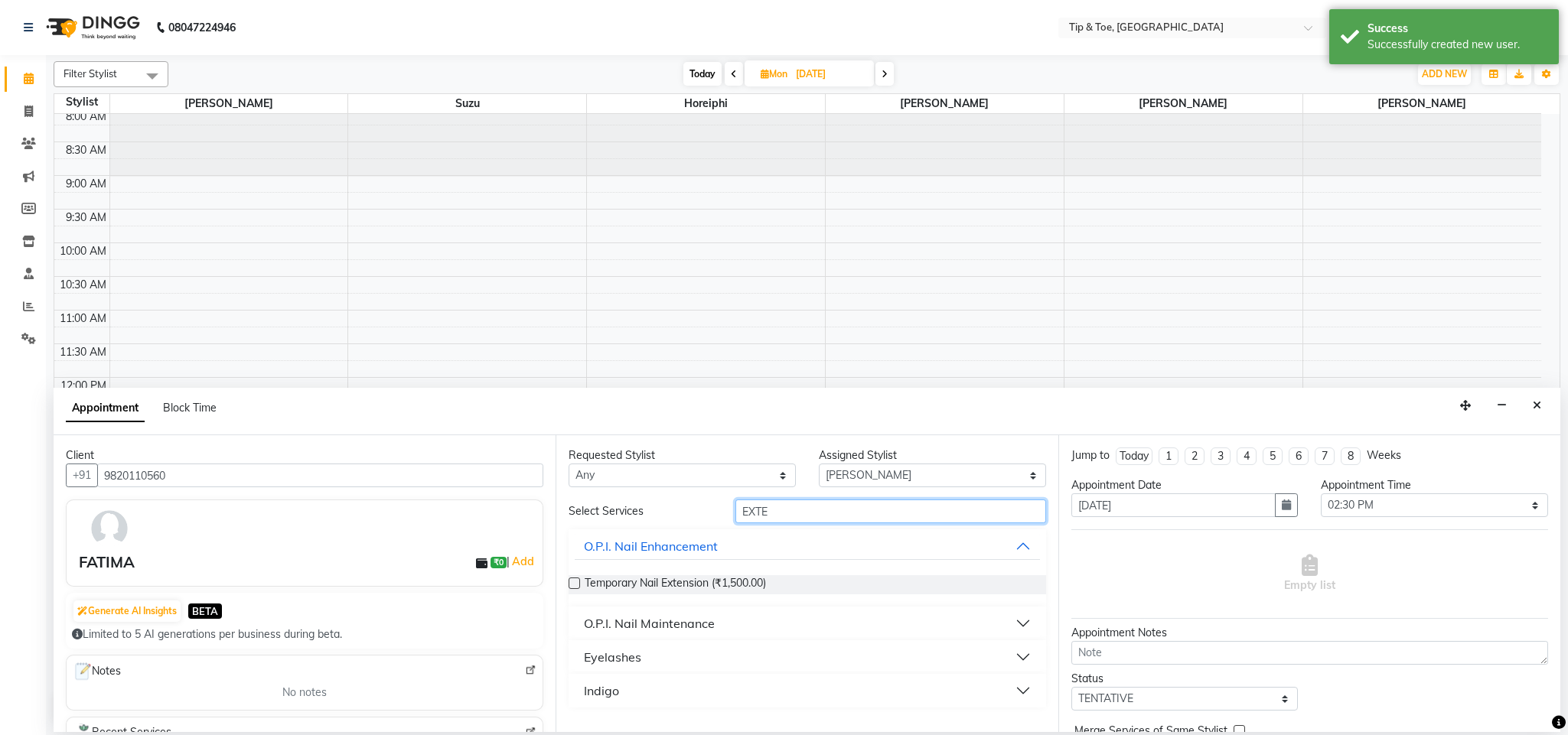
type input "EXTE"
click at [1023, 659] on button "Eyelashes" at bounding box center [807, 656] width 464 height 28
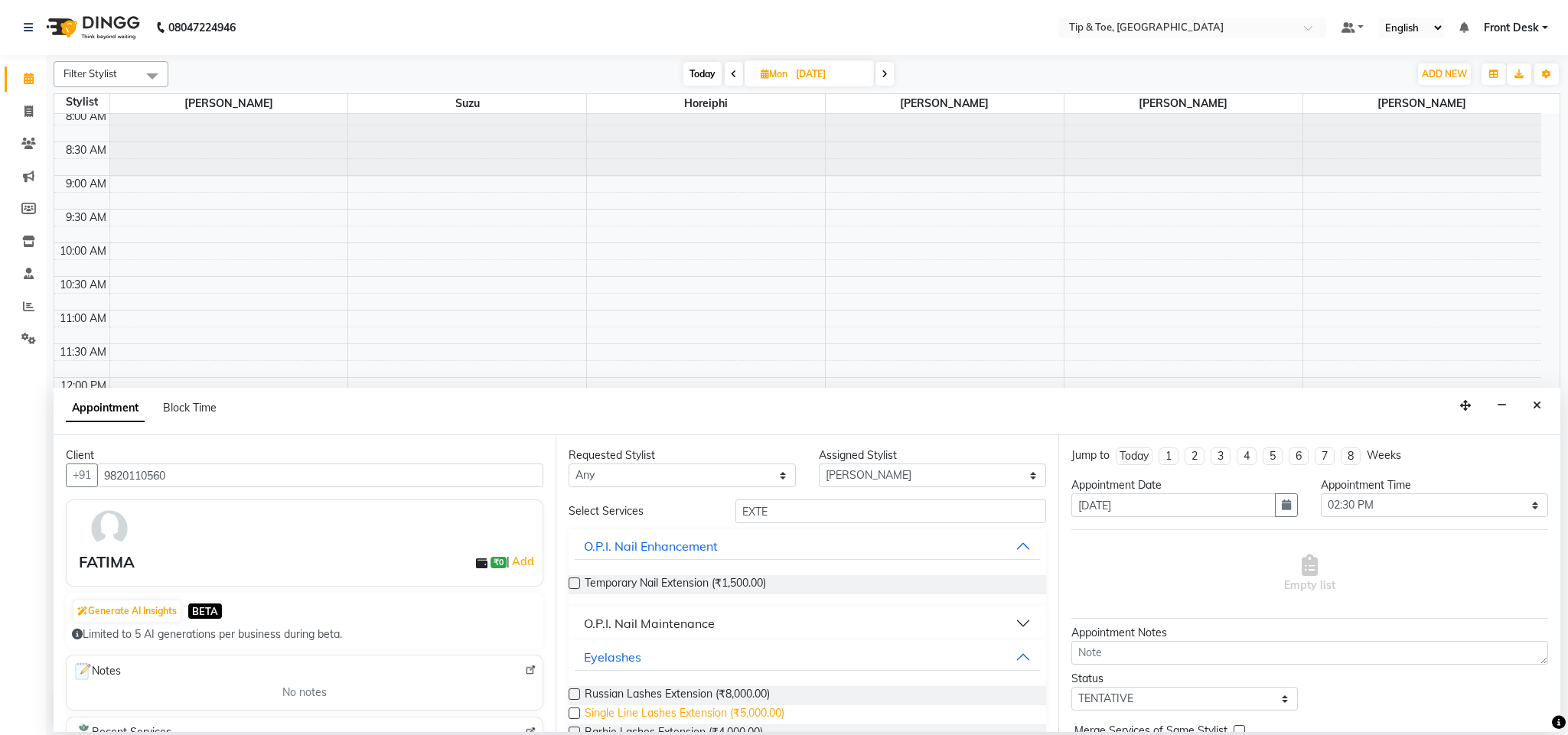
click at [772, 714] on span "Single Line Lashes Extension (₹5,000.00)" at bounding box center [685, 715] width 200 height 19
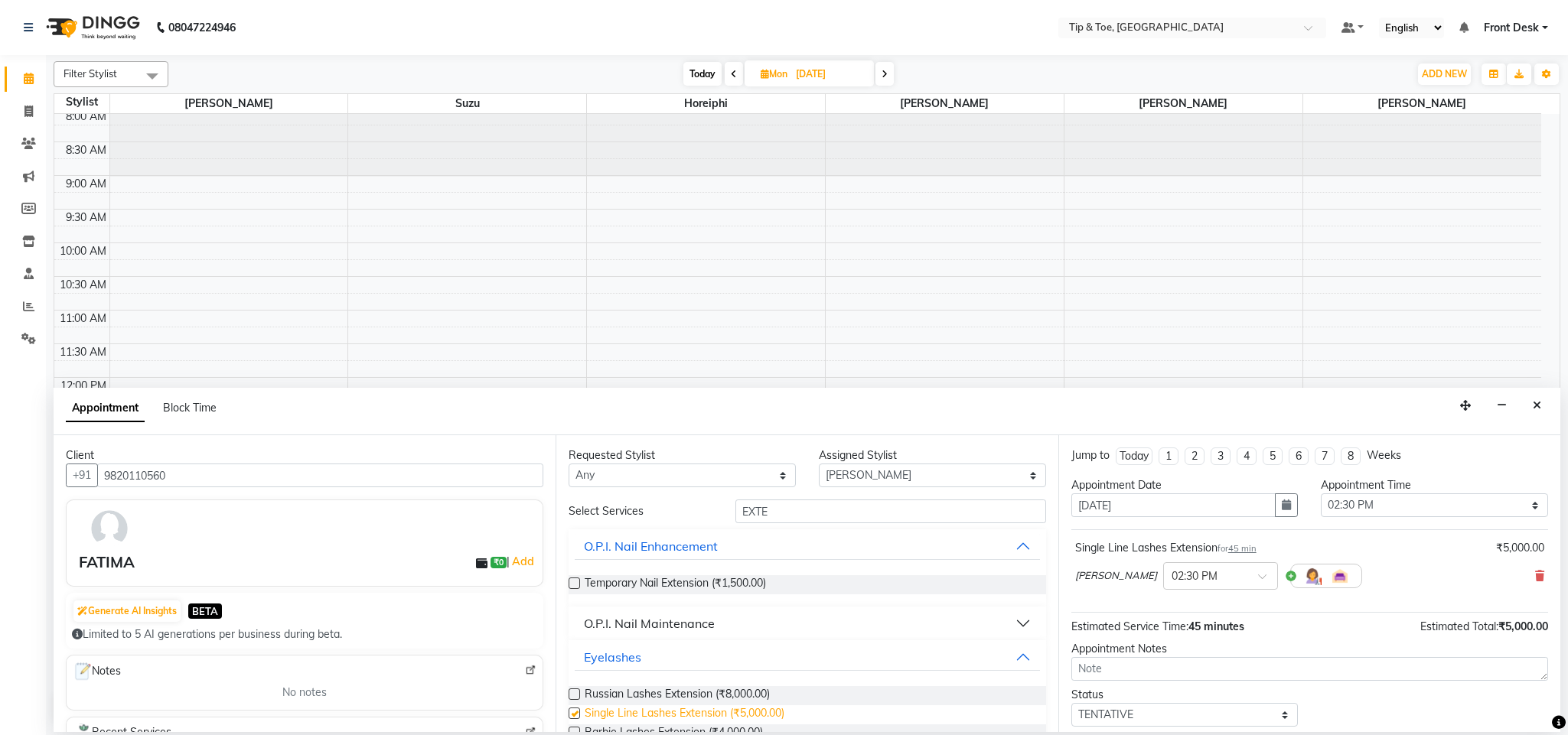
checkbox input "false"
click at [1385, 702] on div "Status Select TENTATIVE CONFIRM UPCOMING" at bounding box center [1309, 707] width 500 height 40
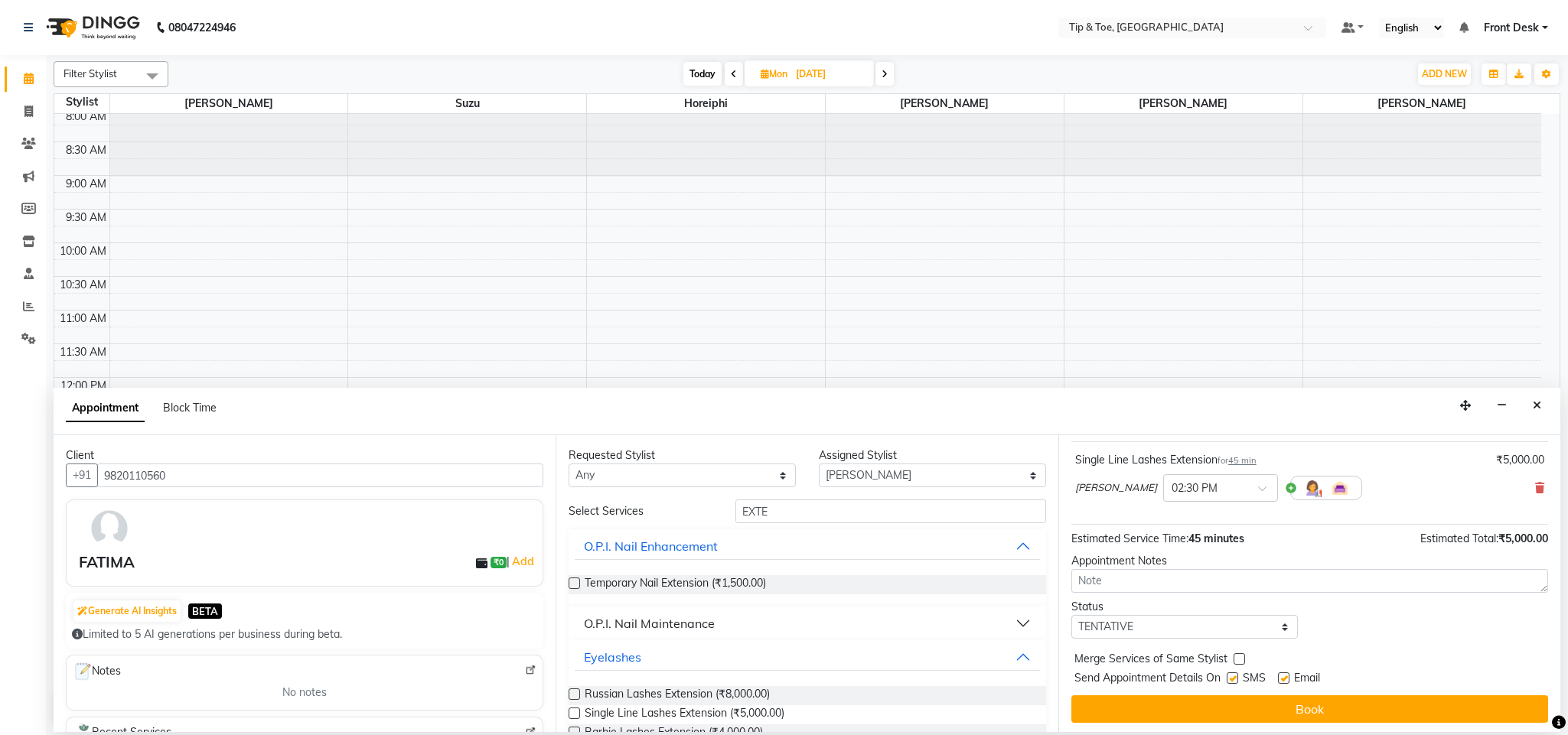
scroll to position [94, 0]
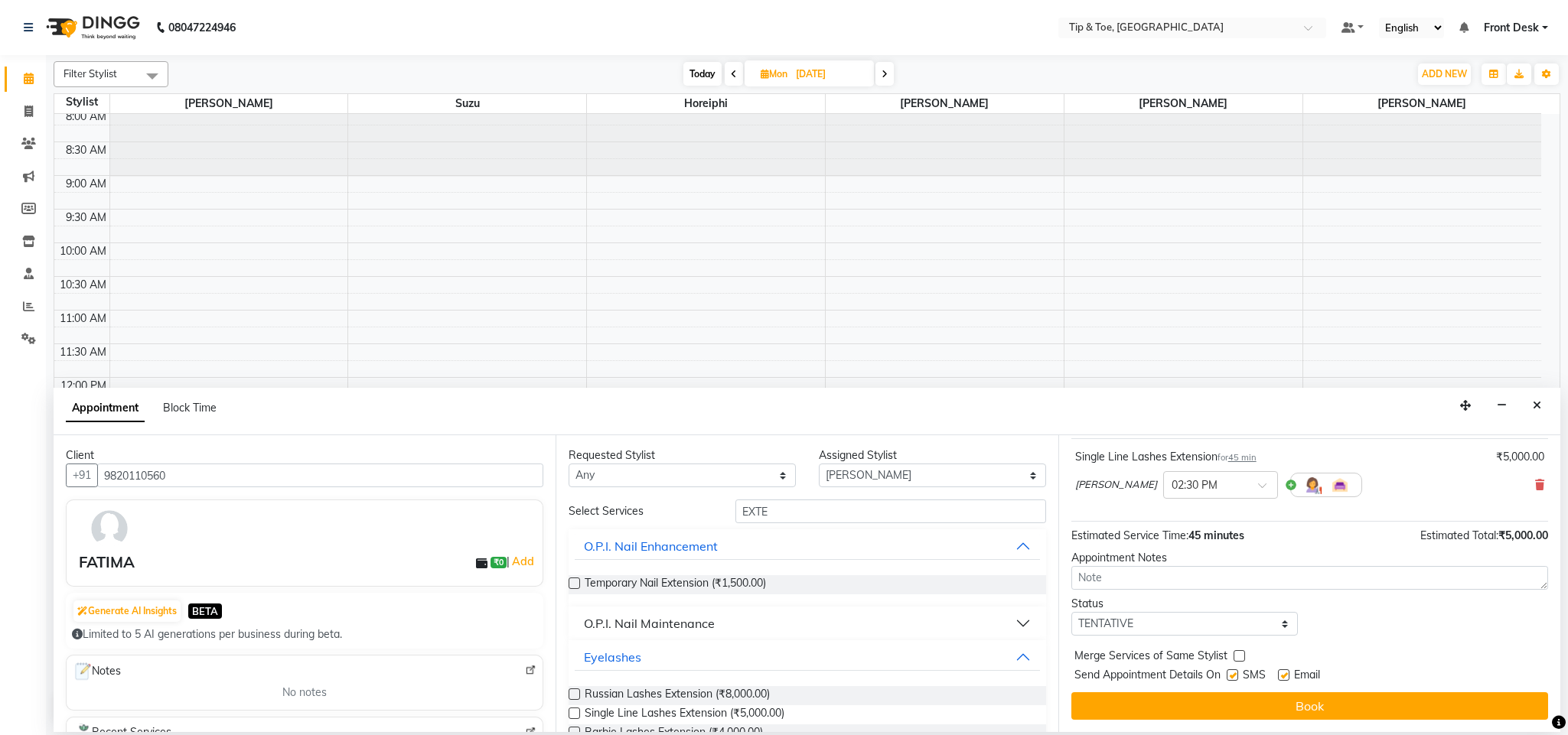
click at [1385, 702] on button "Book" at bounding box center [1310, 706] width 477 height 28
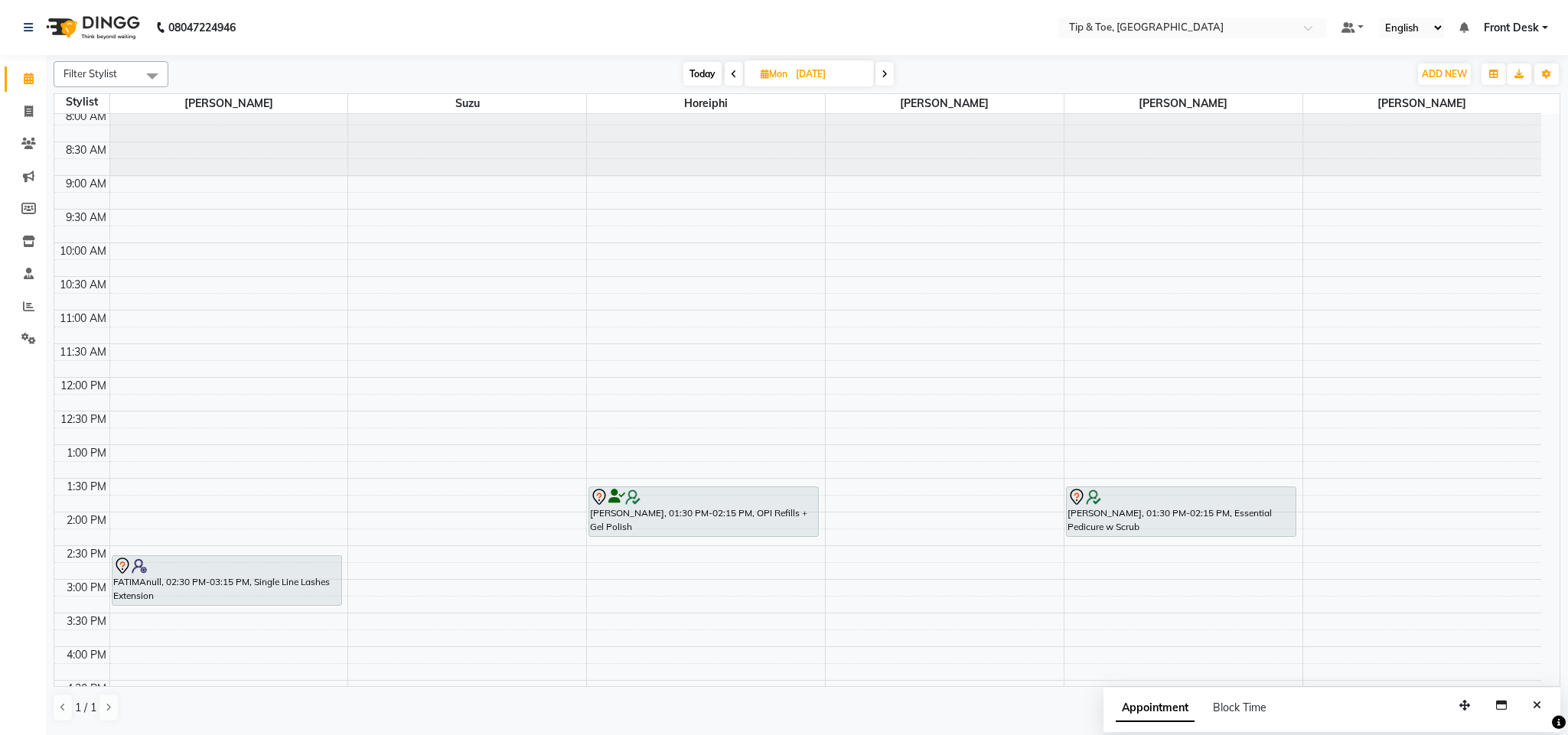
click at [703, 79] on span "Today" at bounding box center [702, 74] width 39 height 24
type input "[DATE]"
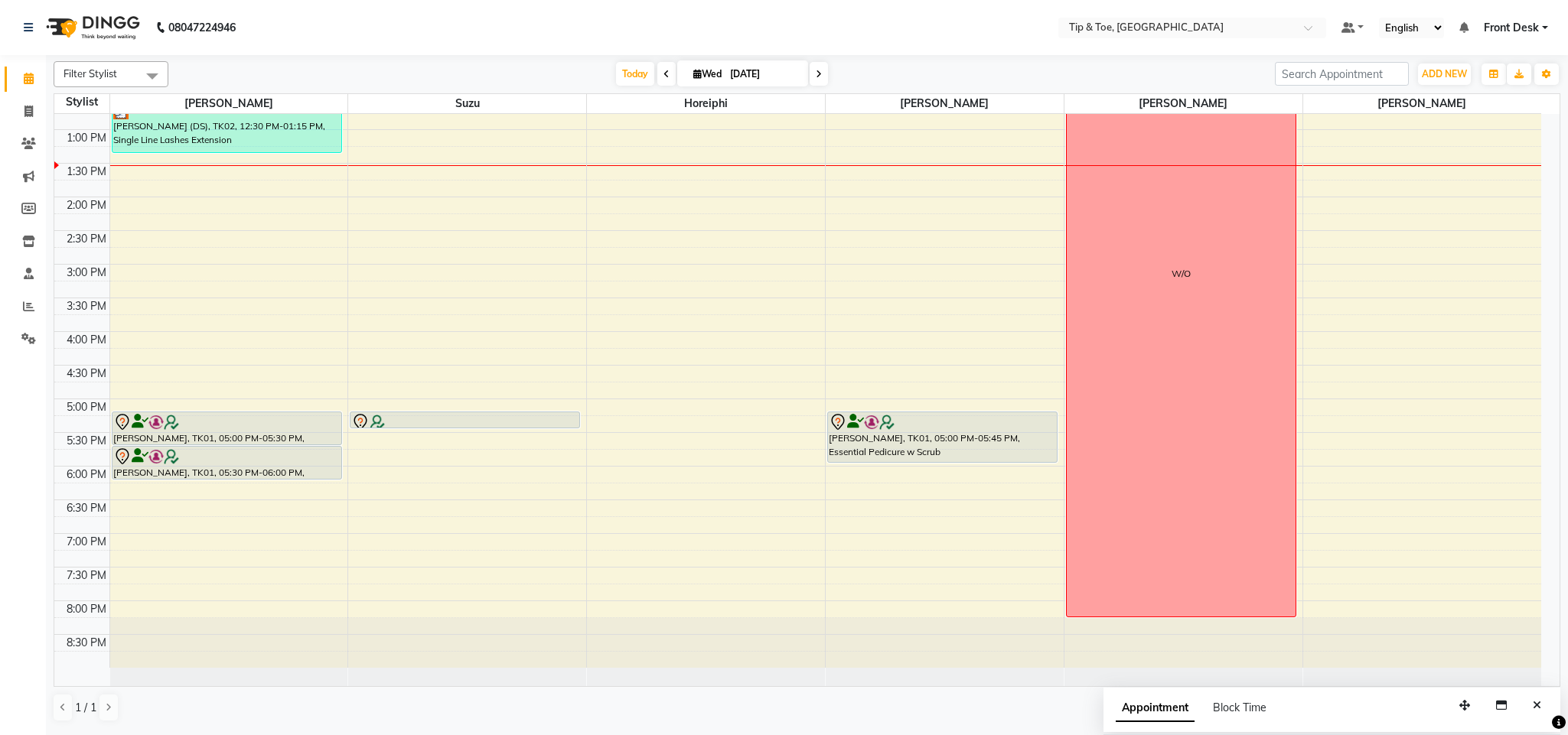
click at [730, 291] on div "8:00 AM 8:30 AM 9:00 AM 9:30 AM 10:00 AM 10:30 AM 11:00 AM 11:30 AM 12:00 PM 12…" at bounding box center [797, 231] width 1486 height 874
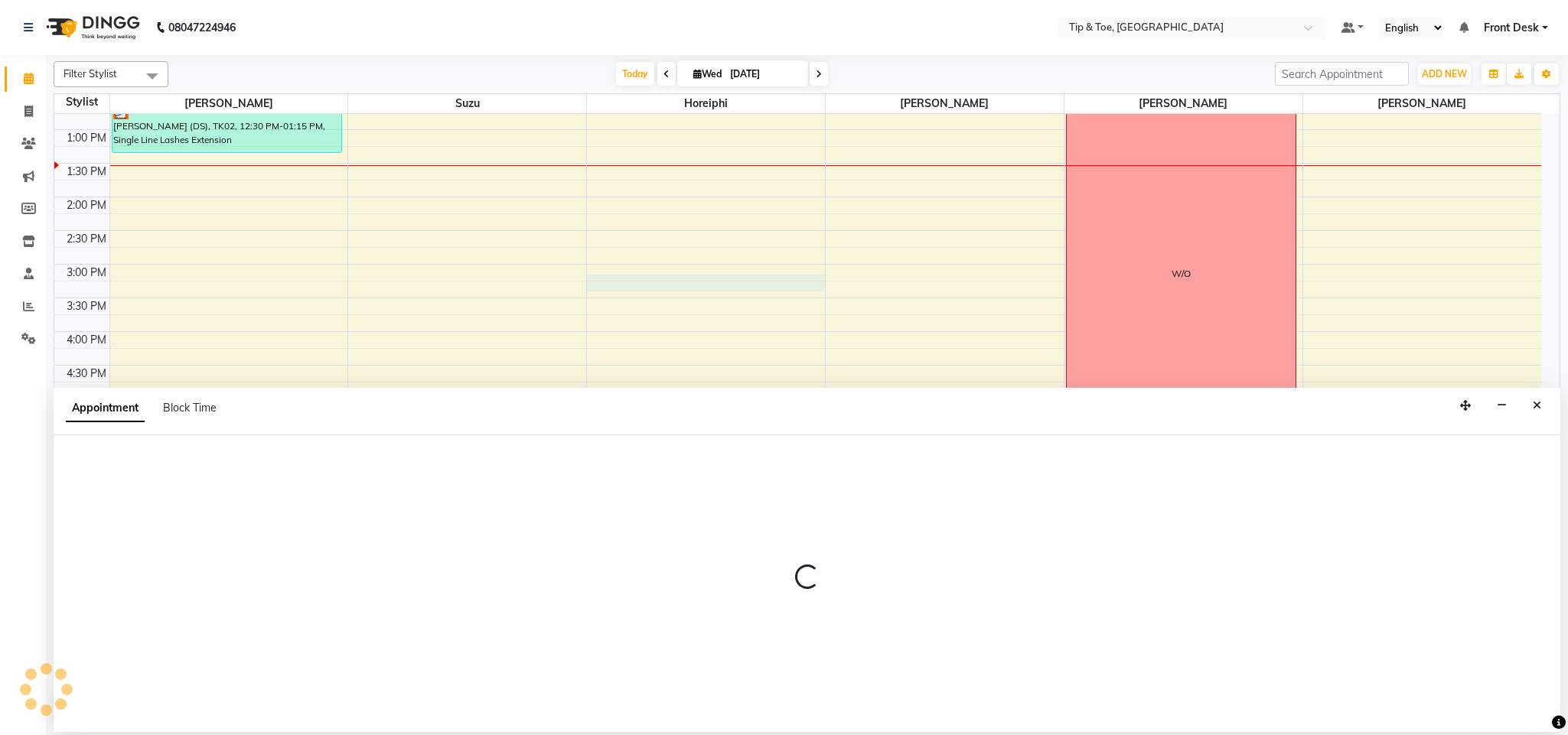
select select "38767"
select select "900"
select select "tentative"
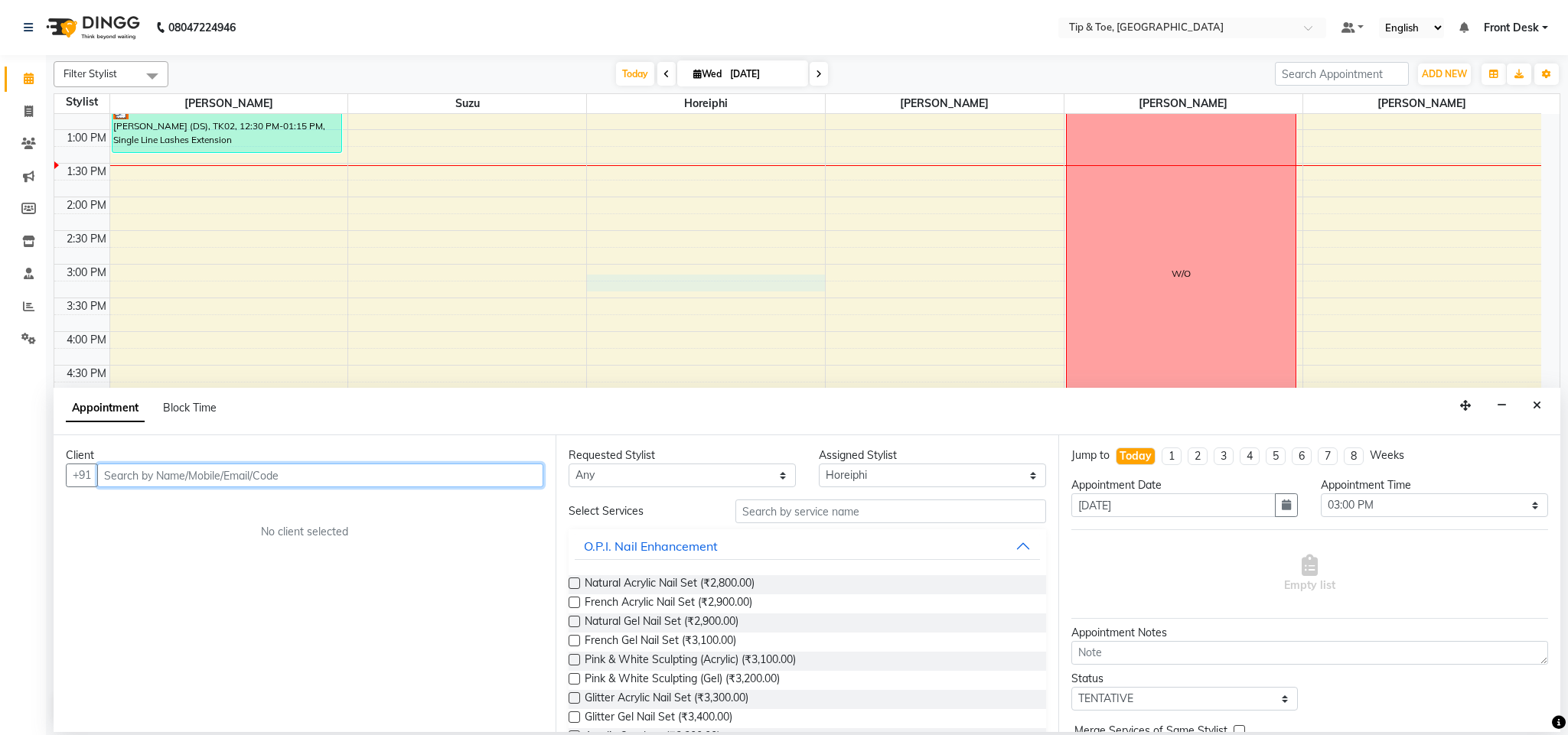
paste input "91526 44046"
type input "9"
click at [1533, 406] on icon "Close" at bounding box center [1537, 405] width 9 height 11
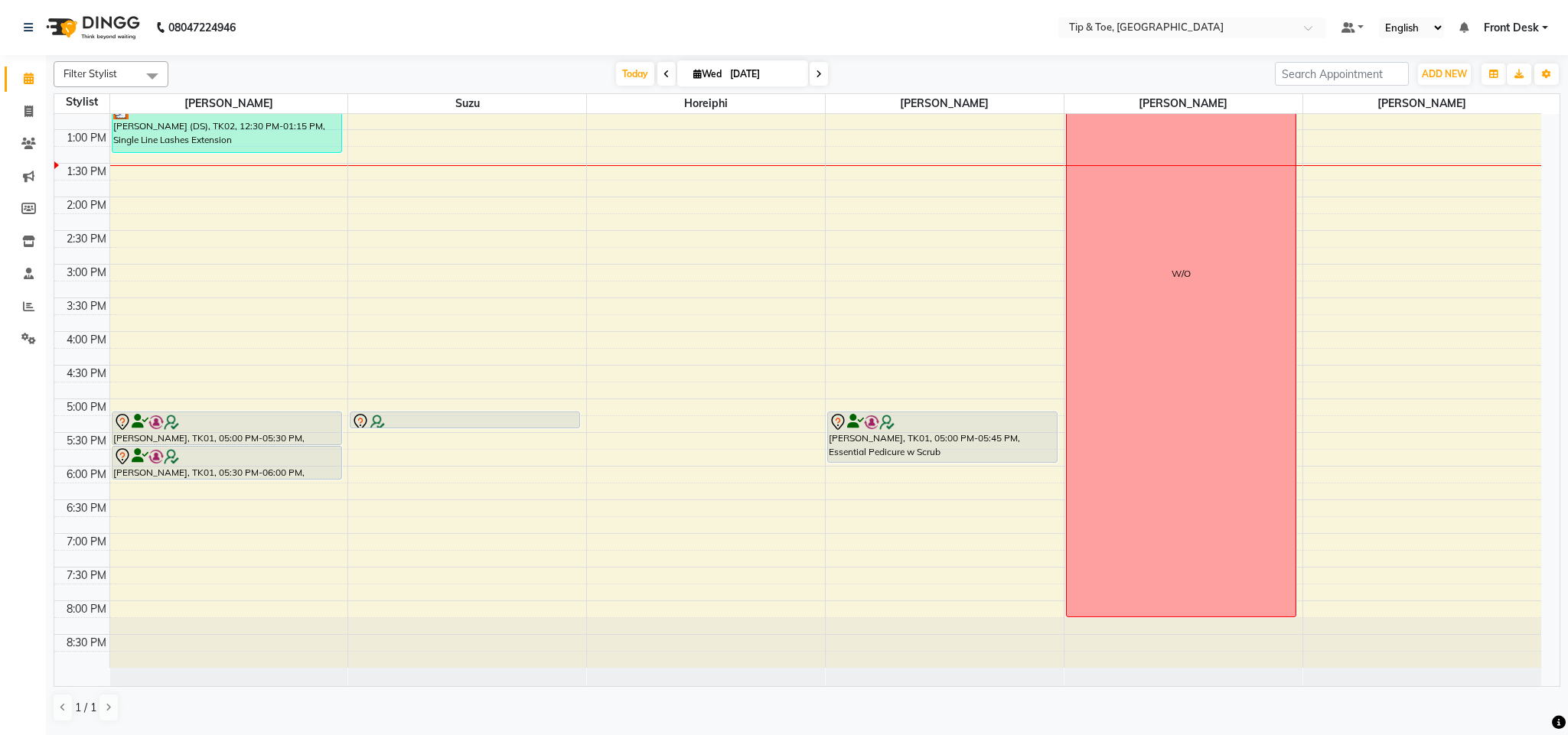
click at [650, 69] on div "Today Wed 03-09-2025" at bounding box center [721, 74] width 215 height 23
click at [664, 71] on icon at bounding box center [667, 74] width 6 height 9
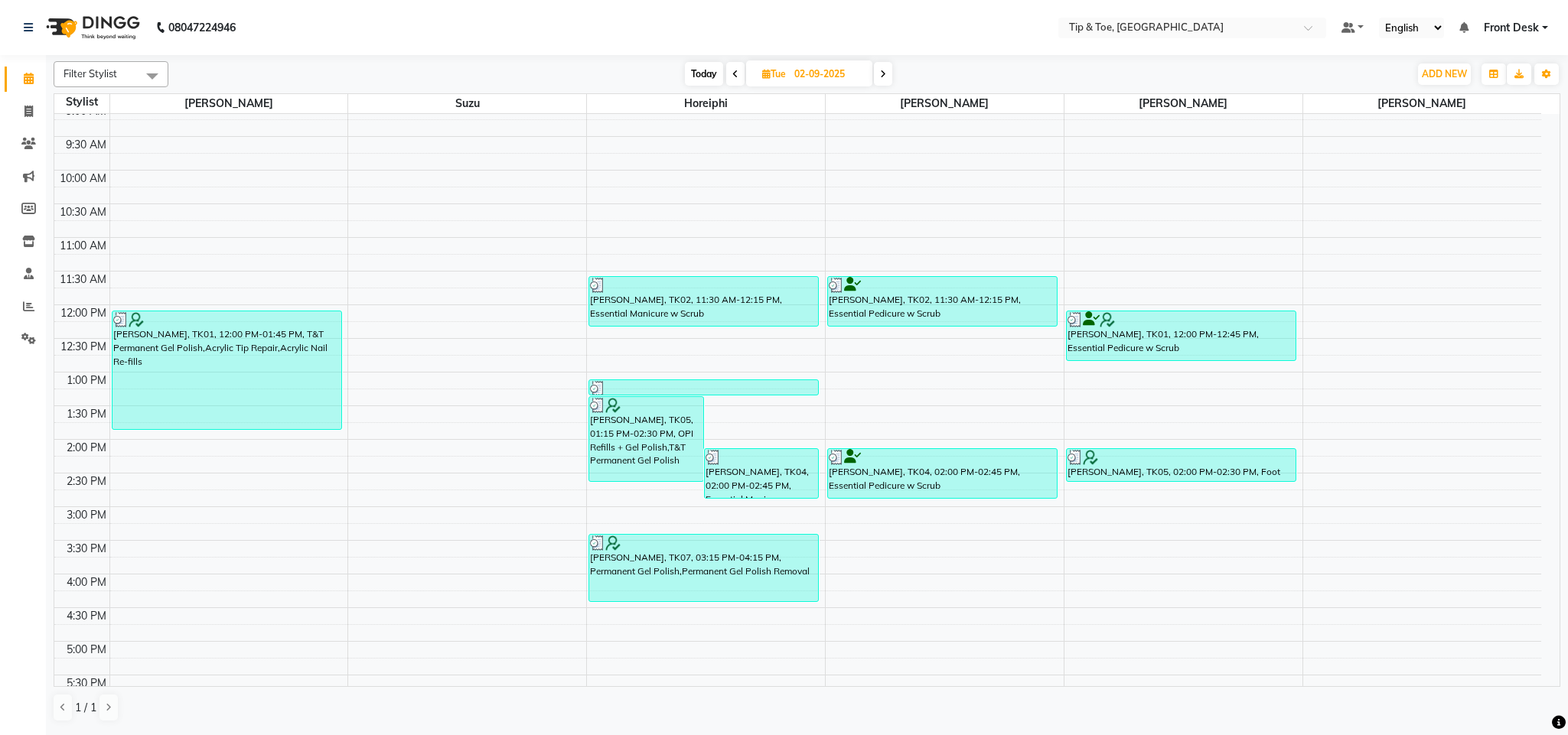
scroll to position [0, 0]
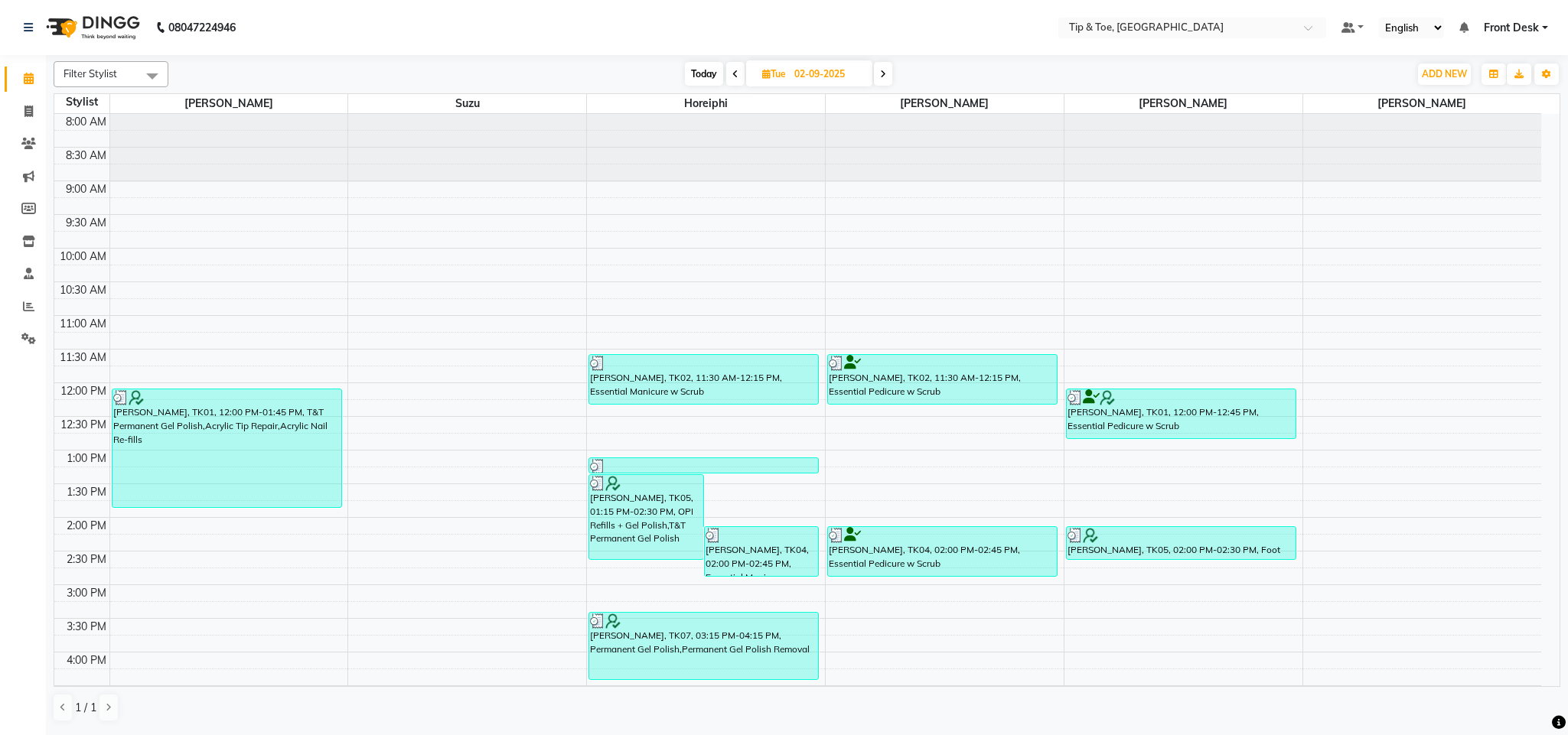
click at [703, 76] on span "Today" at bounding box center [704, 74] width 39 height 24
type input "[DATE]"
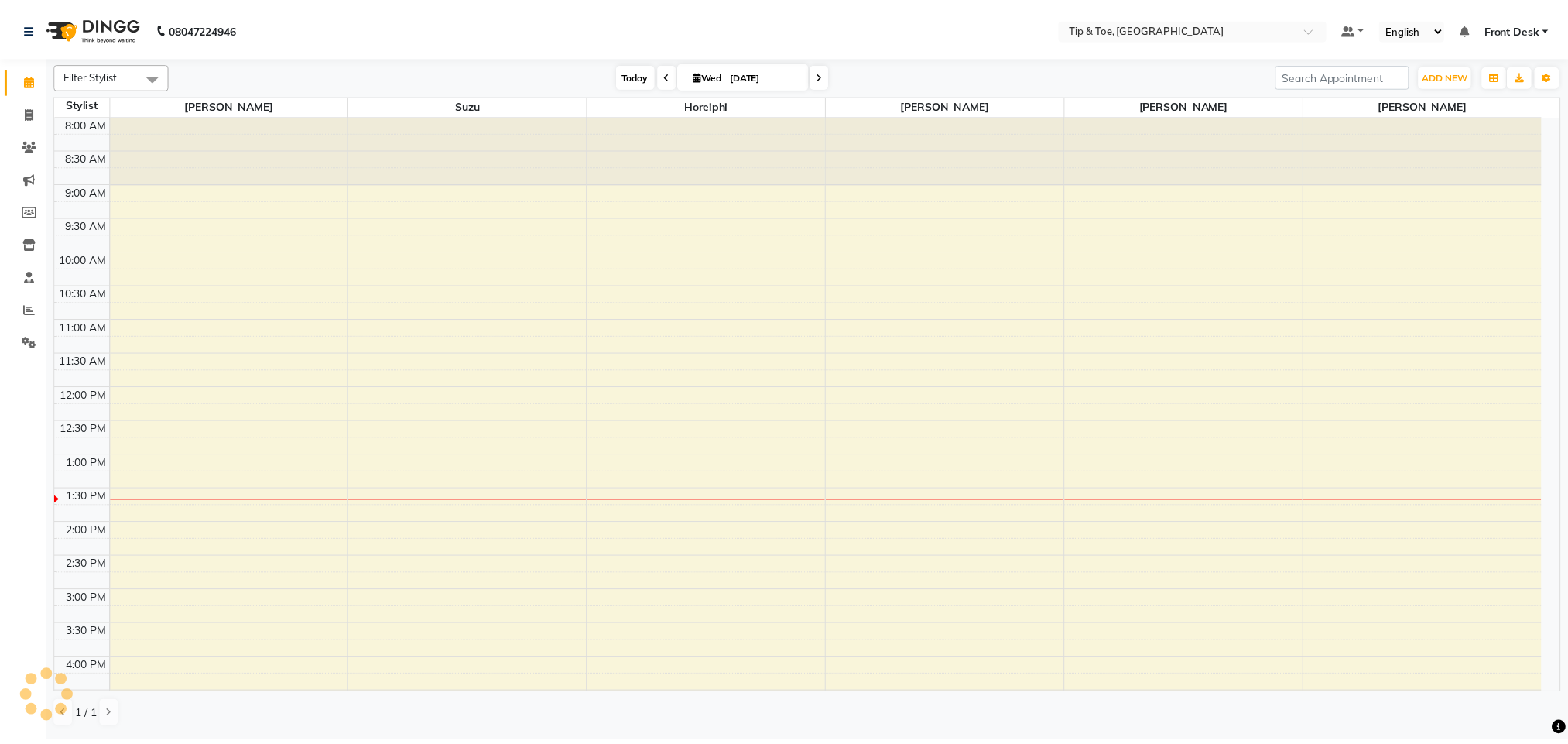
scroll to position [325, 0]
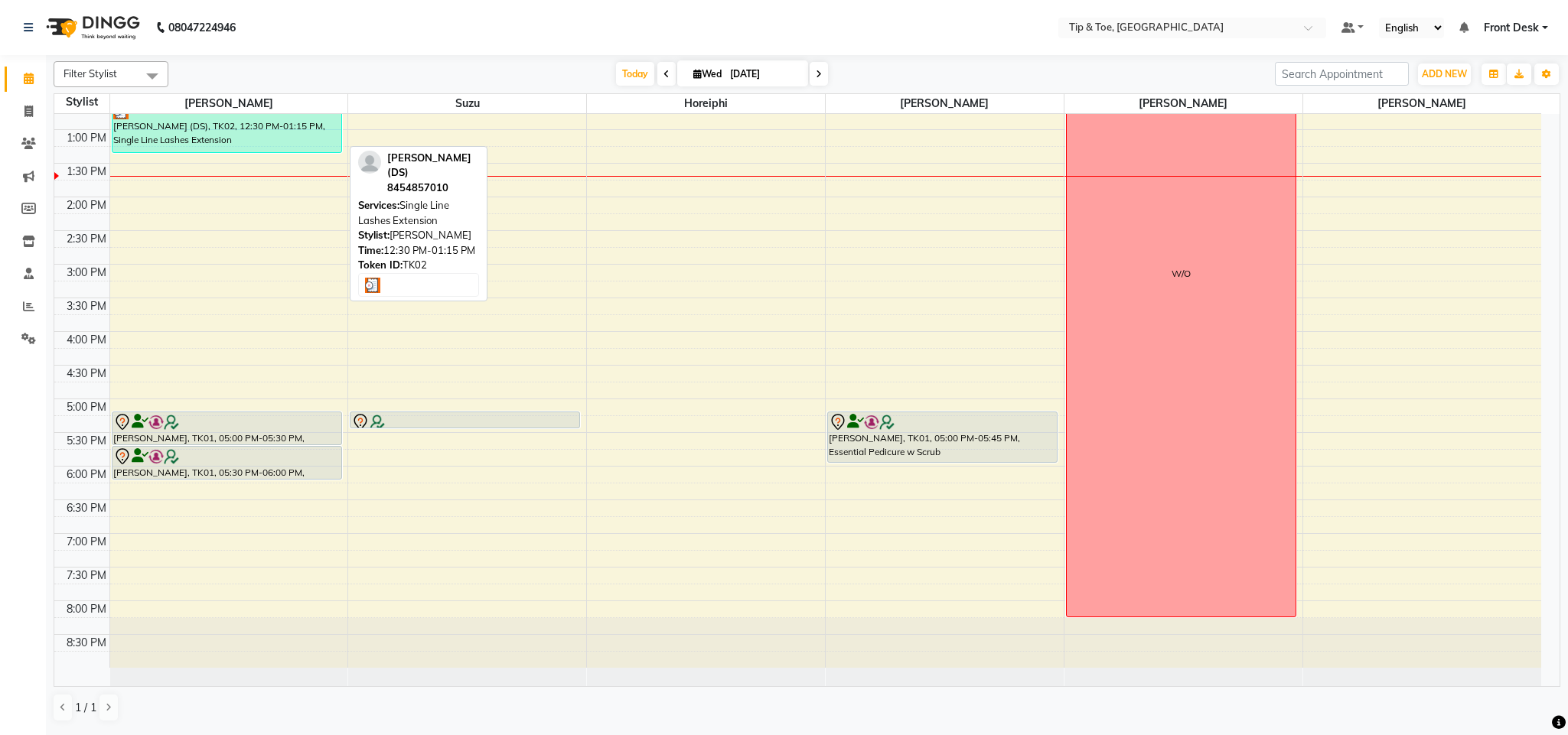
click at [253, 147] on div "[PERSON_NAME] (DS), TK02, 12:30 PM-01:15 PM, Single Line Lashes Extension" at bounding box center [227, 127] width 229 height 49
select select "3"
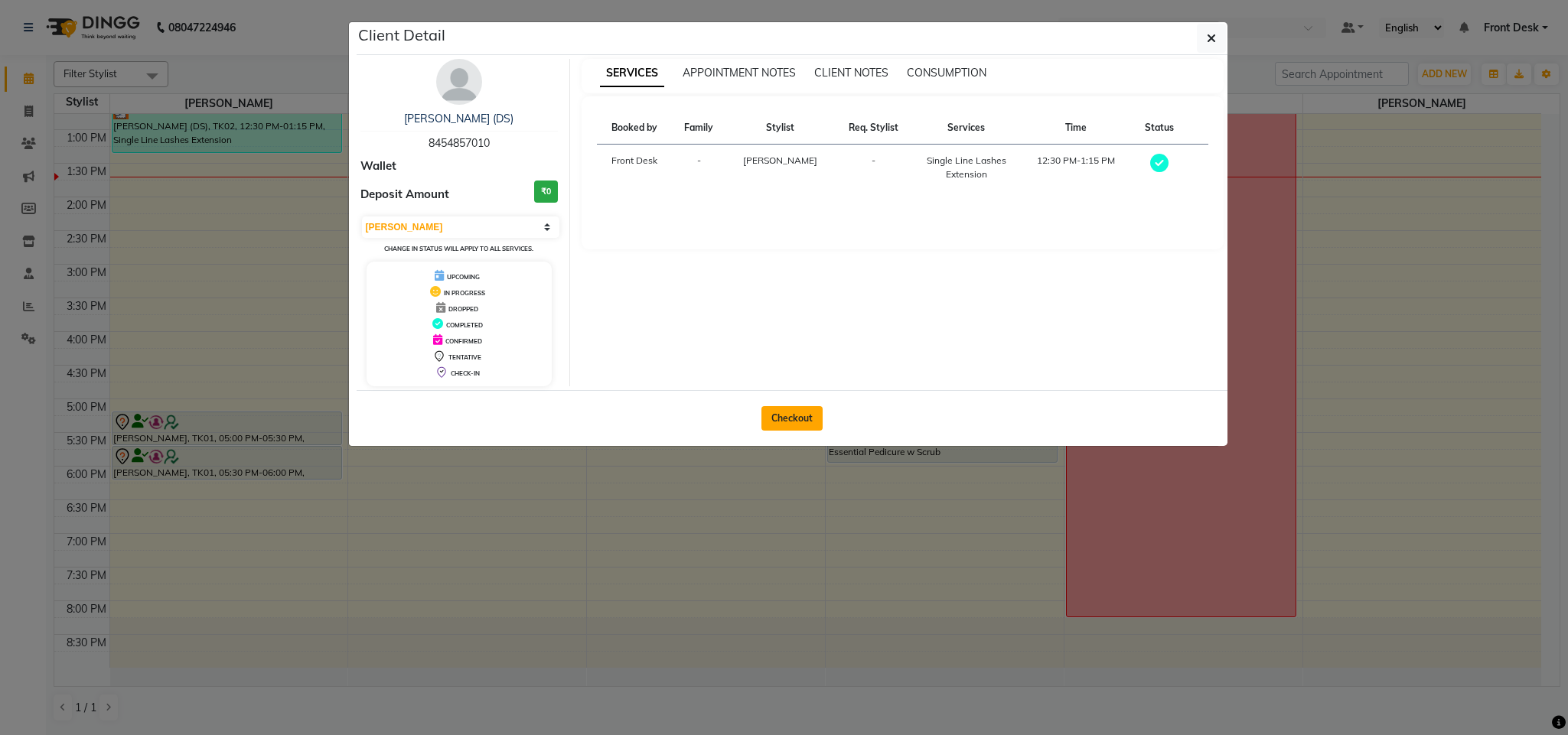
click at [786, 420] on button "Checkout" at bounding box center [792, 418] width 61 height 24
select select "service"
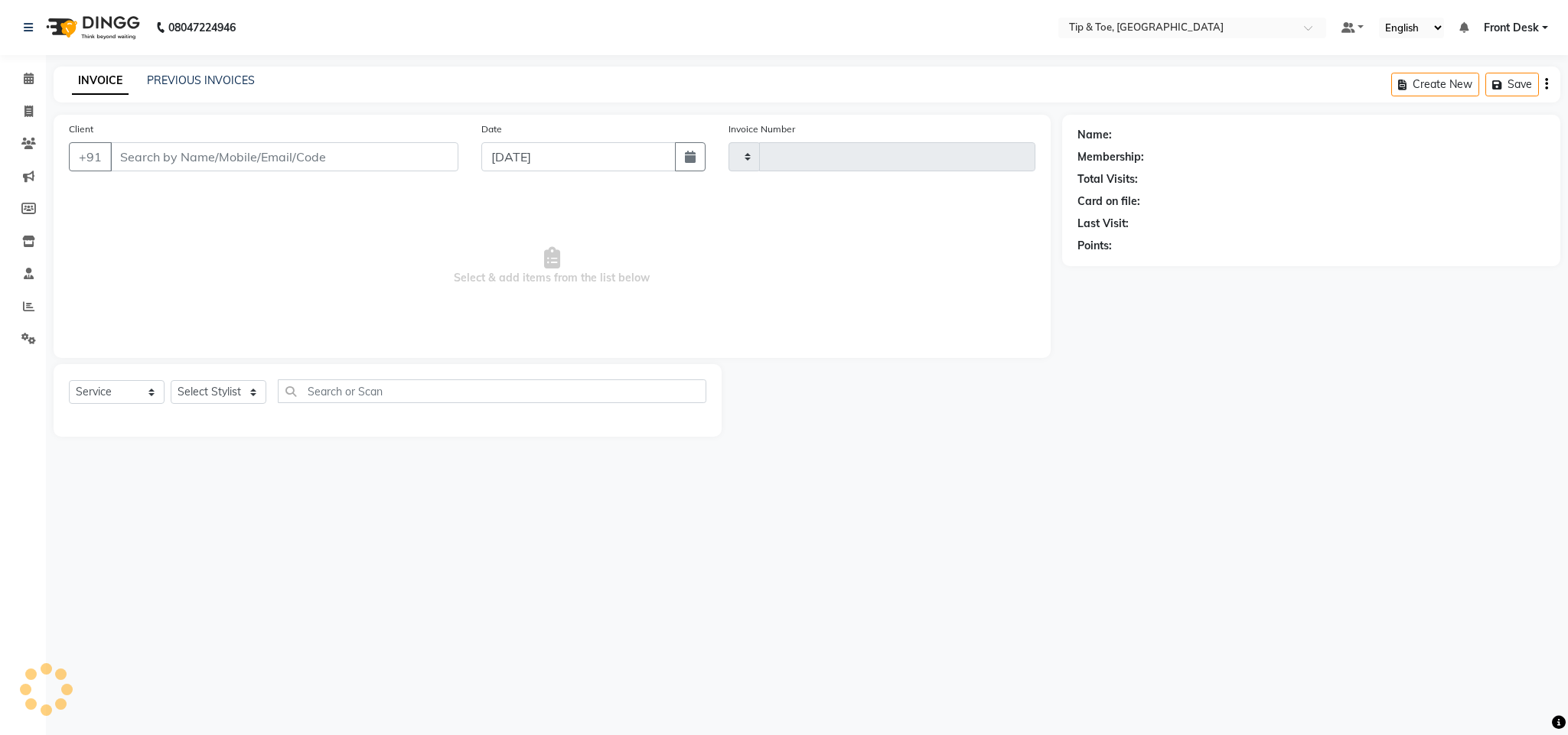
type input "1133"
select select "5655"
type input "8454857010"
select select "38741"
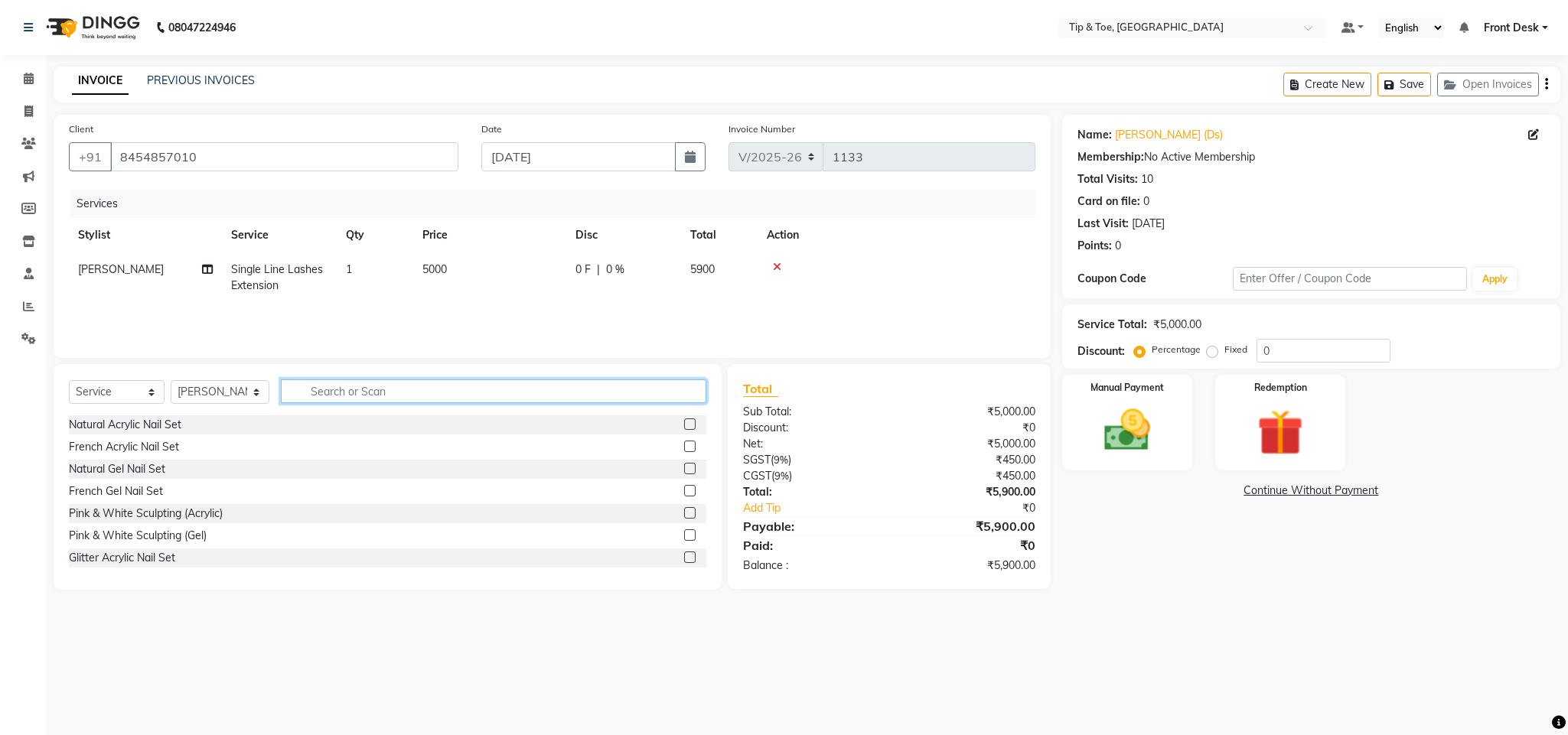
click at [418, 390] on input "text" at bounding box center [494, 391] width 425 height 24
type input "BROW"
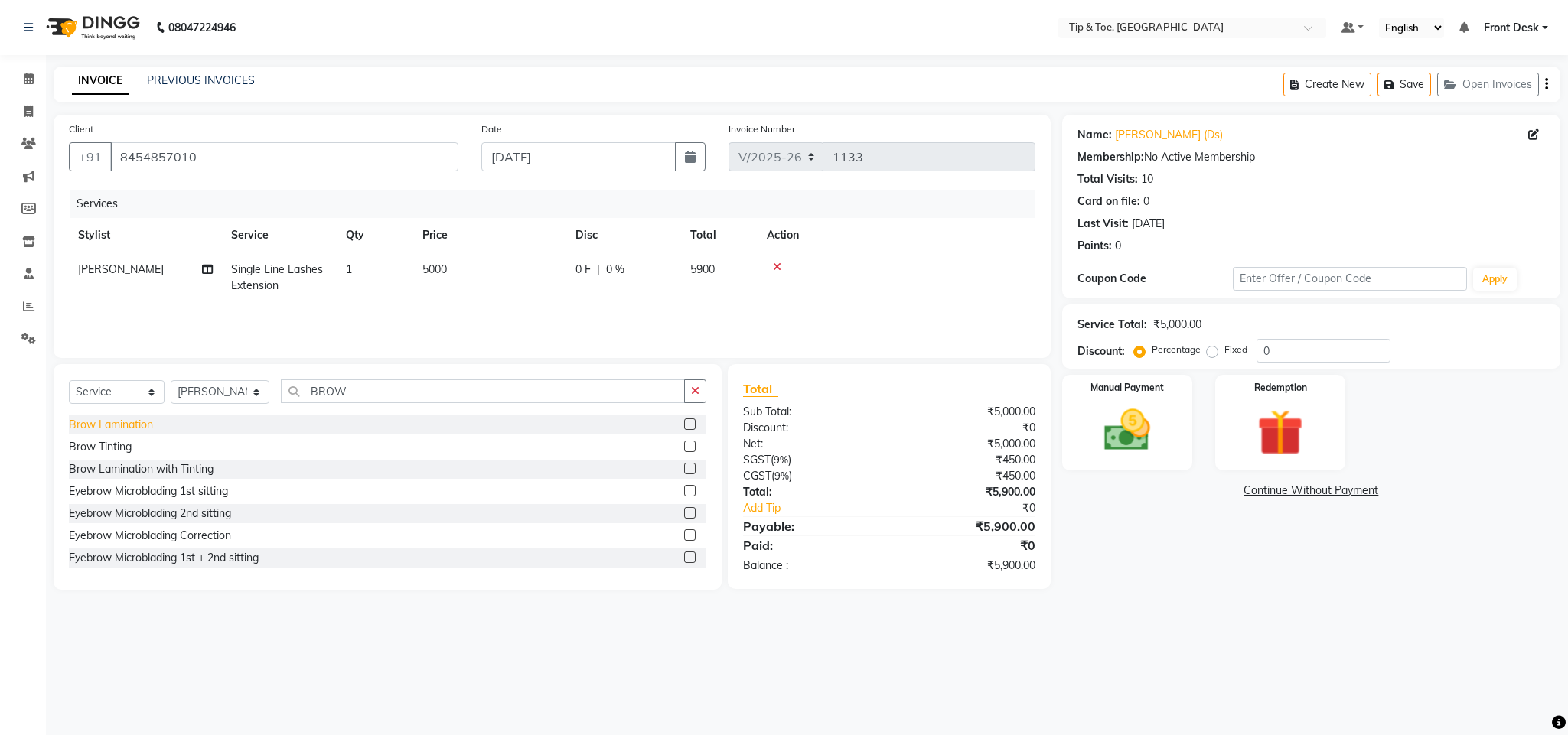
click at [140, 432] on div "Brow Lamination" at bounding box center [110, 425] width 84 height 16
checkbox input "false"
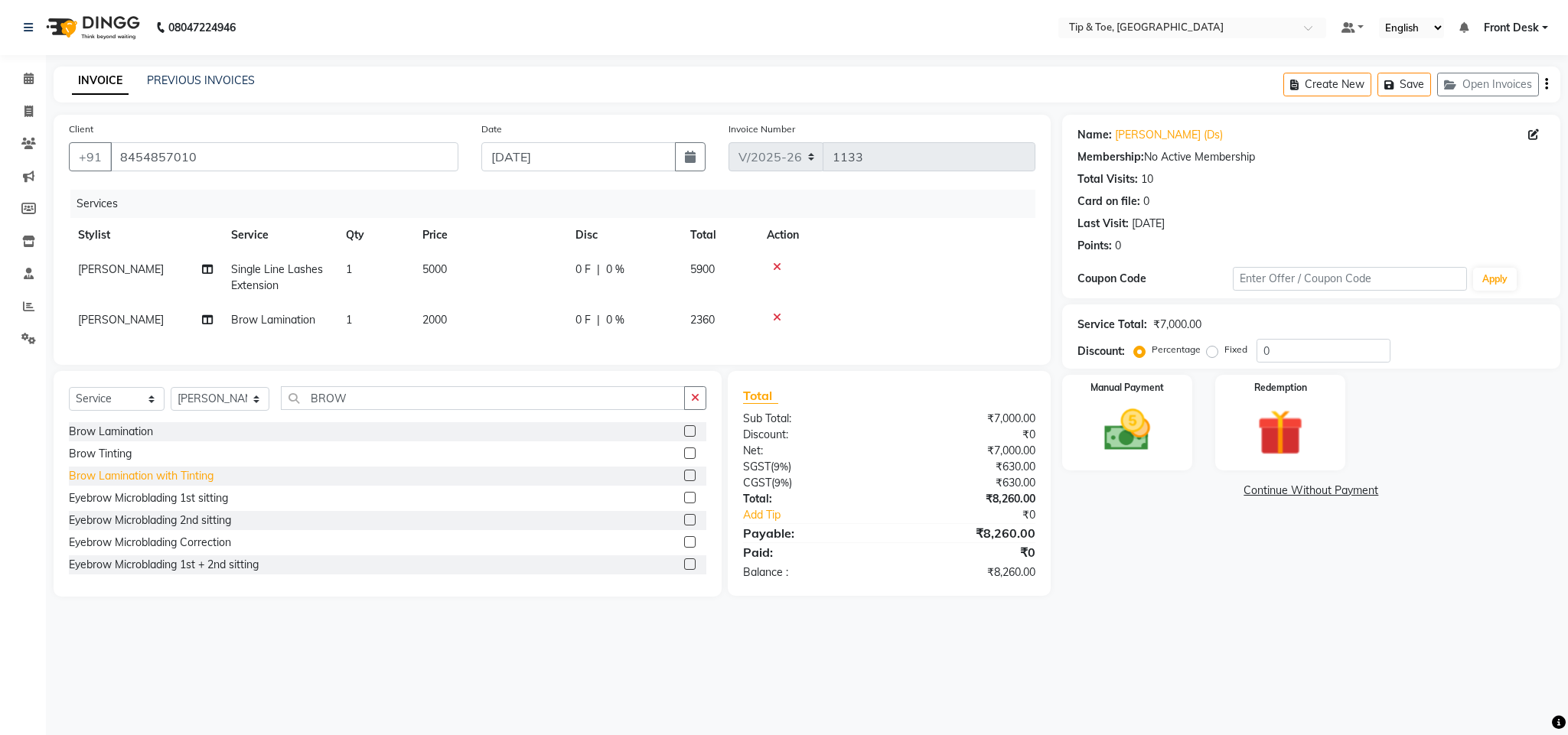
click at [190, 484] on div "Brow Lamination with Tinting" at bounding box center [141, 476] width 145 height 16
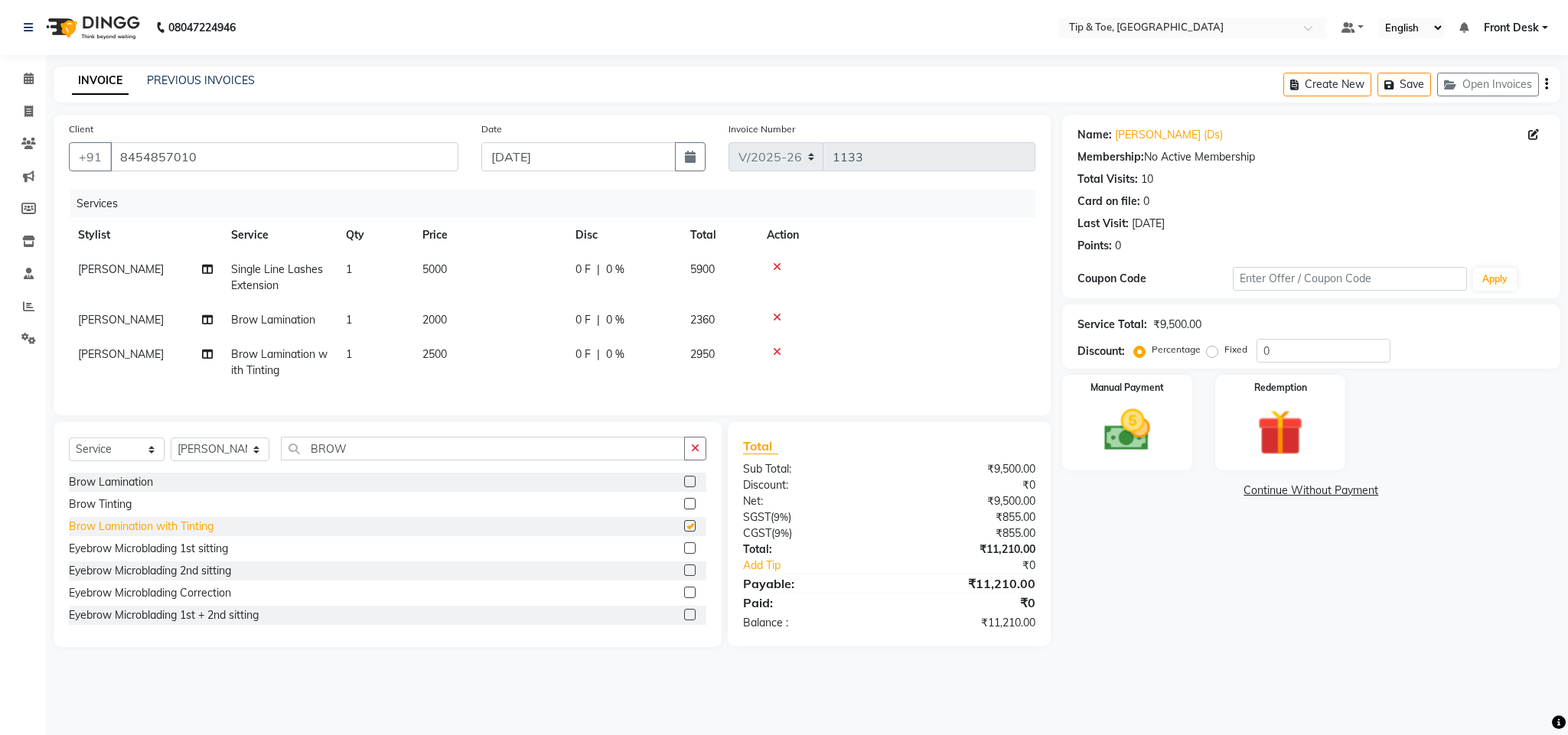
checkbox input "false"
click at [778, 316] on icon at bounding box center [777, 318] width 9 height 11
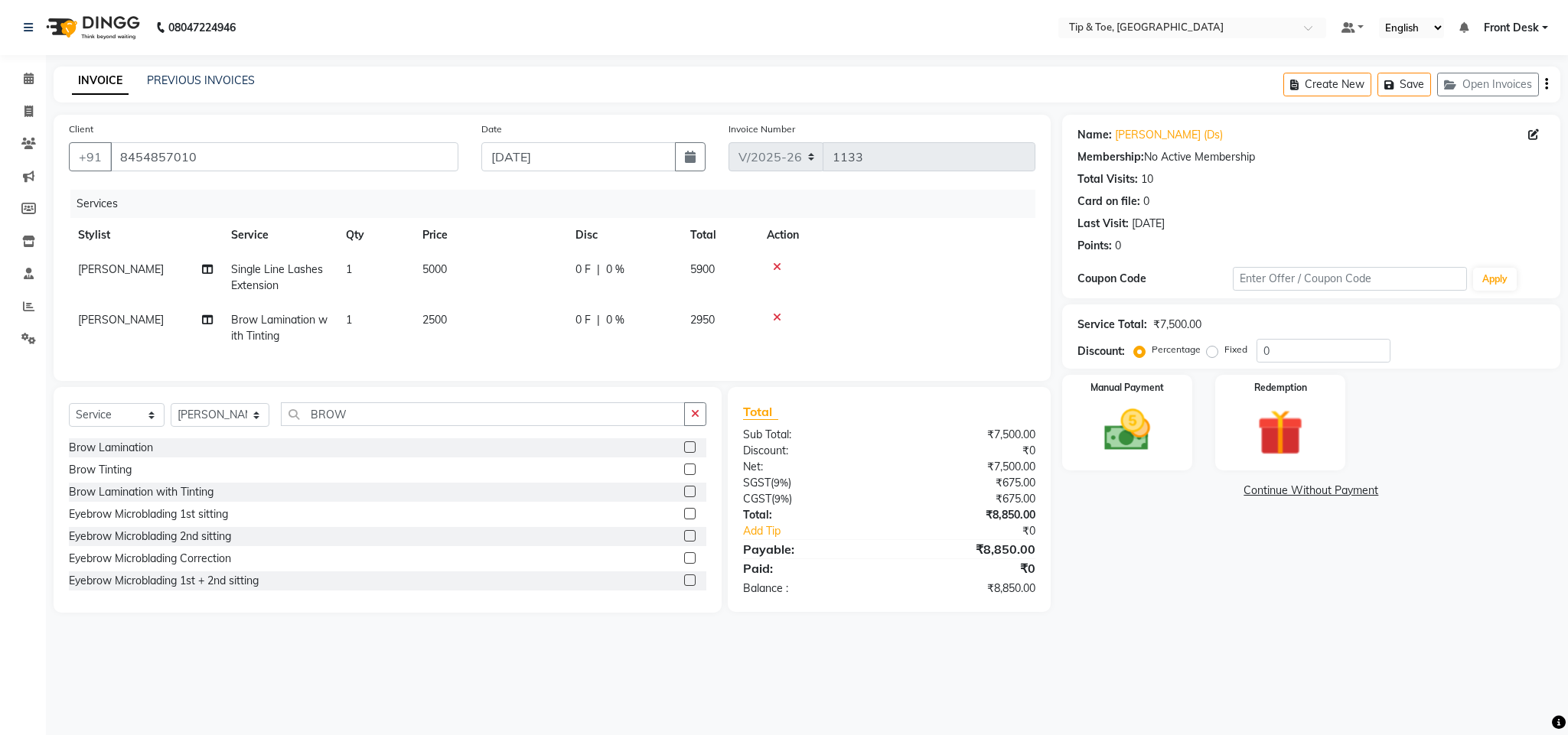
click at [424, 321] on span "2500" at bounding box center [435, 319] width 24 height 13
select select "38741"
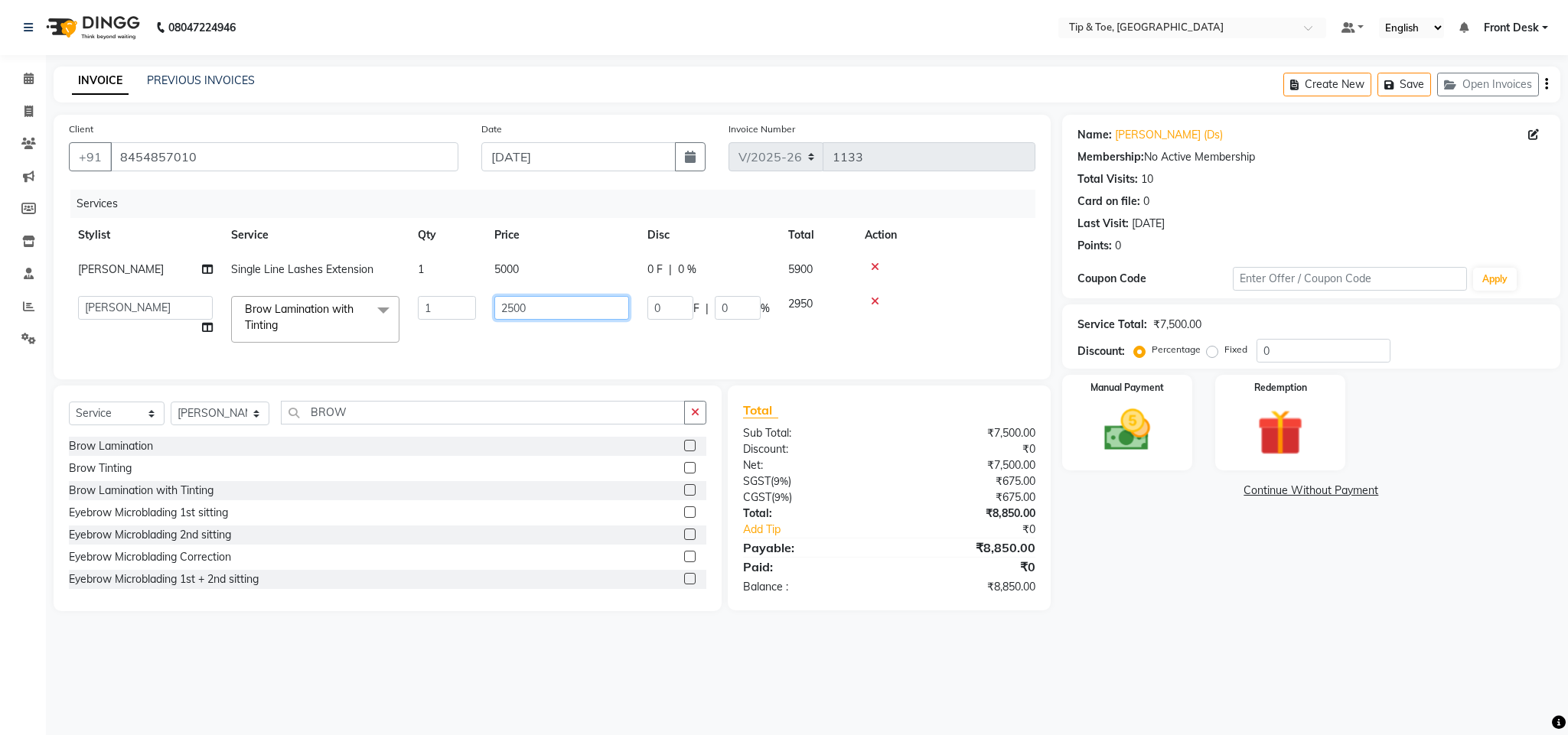
click at [507, 303] on input "2500" at bounding box center [561, 308] width 135 height 24
type input "1500"
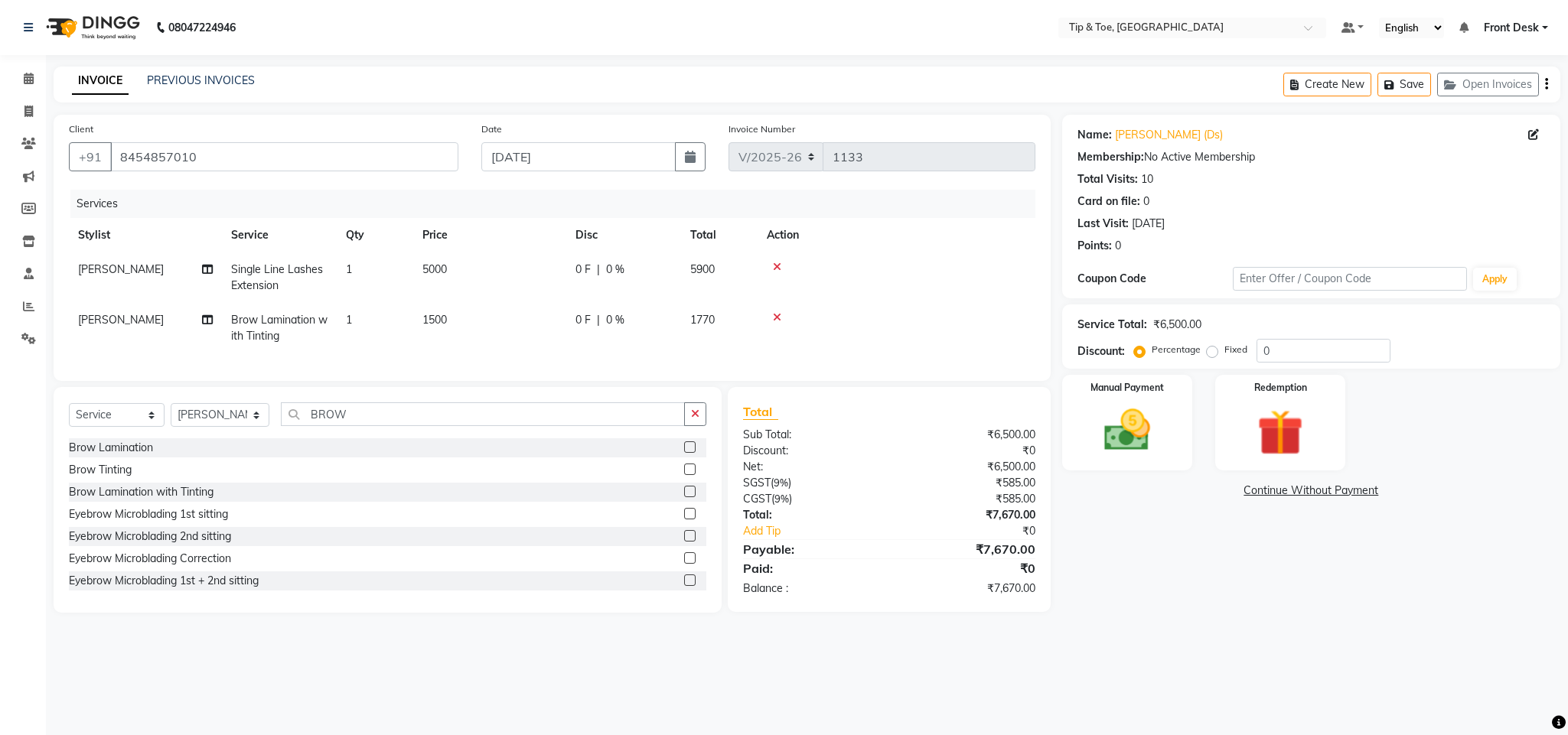
click at [607, 345] on tr "Bhavna Brow Lamination with Tinting 1 1500 0 F | 0 % 1770" at bounding box center [552, 328] width 967 height 50
click at [1267, 344] on input "0" at bounding box center [1323, 351] width 134 height 24
click at [1285, 342] on input "50" at bounding box center [1323, 351] width 134 height 24
type input "50"
click at [1196, 567] on div "Name: Jyotsna (Ds) Membership: No Active Membership Total Visits: 10 Card on fi…" at bounding box center [1316, 364] width 509 height 498
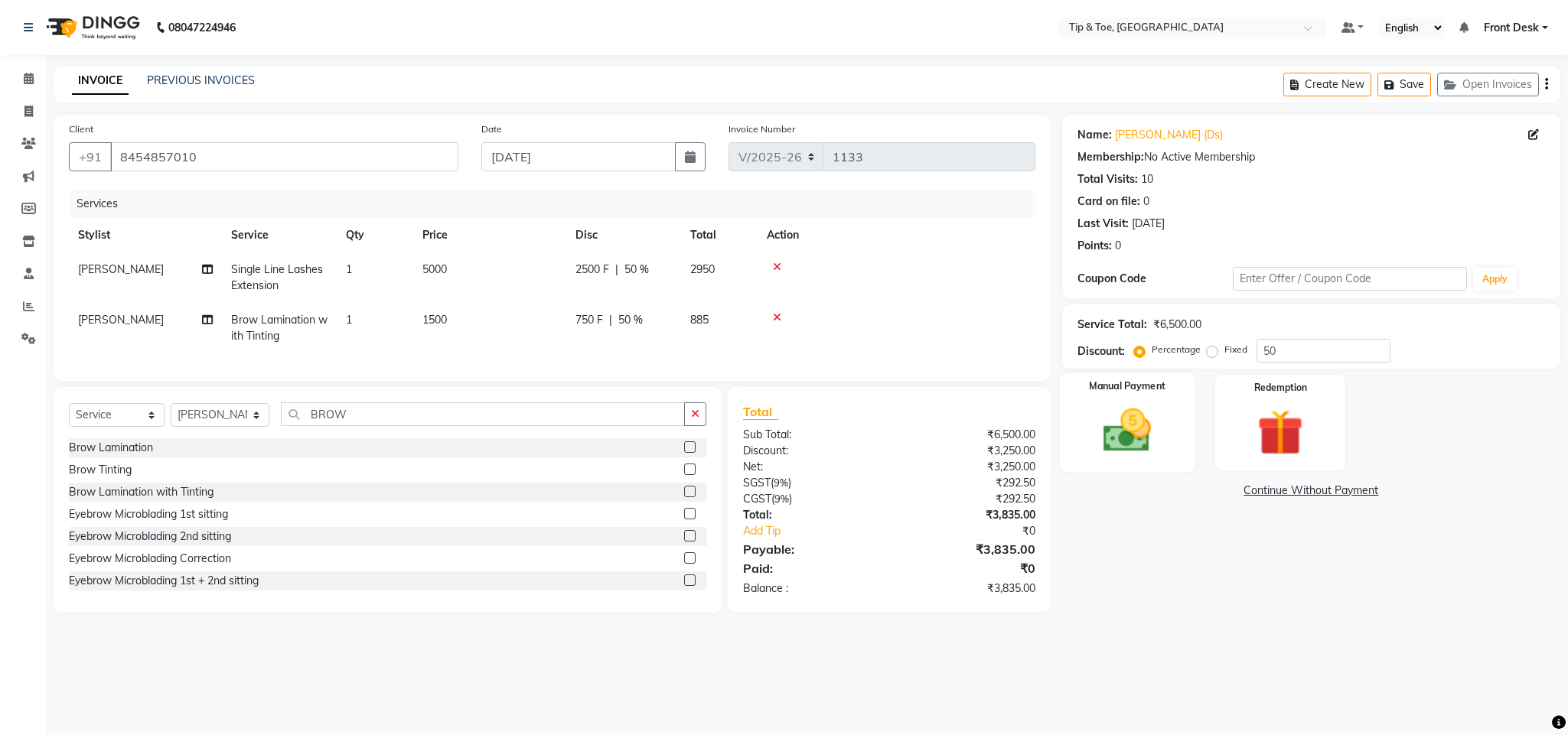
click at [1108, 434] on img at bounding box center [1126, 430] width 78 height 55
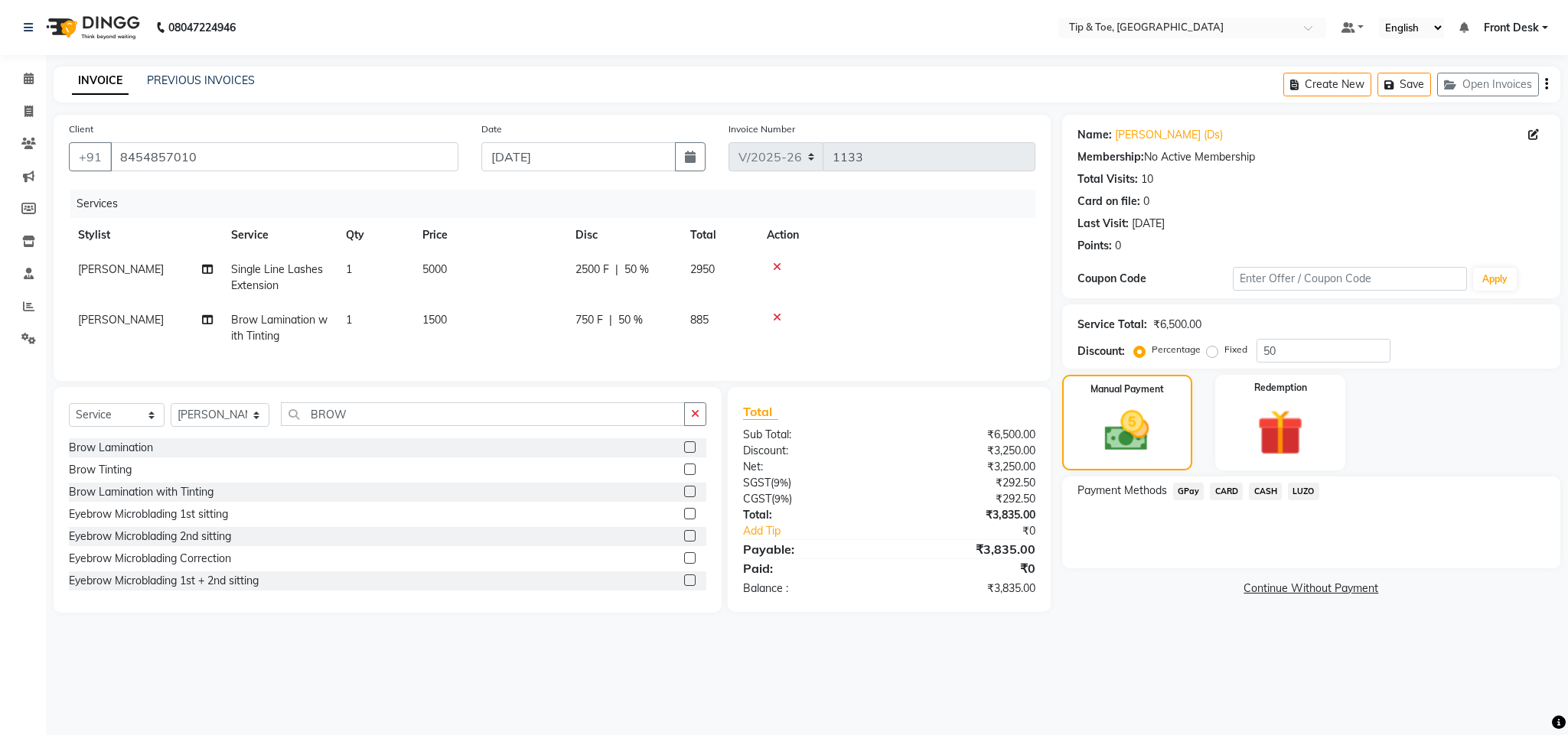
click at [1263, 494] on span "CASH" at bounding box center [1265, 491] width 33 height 17
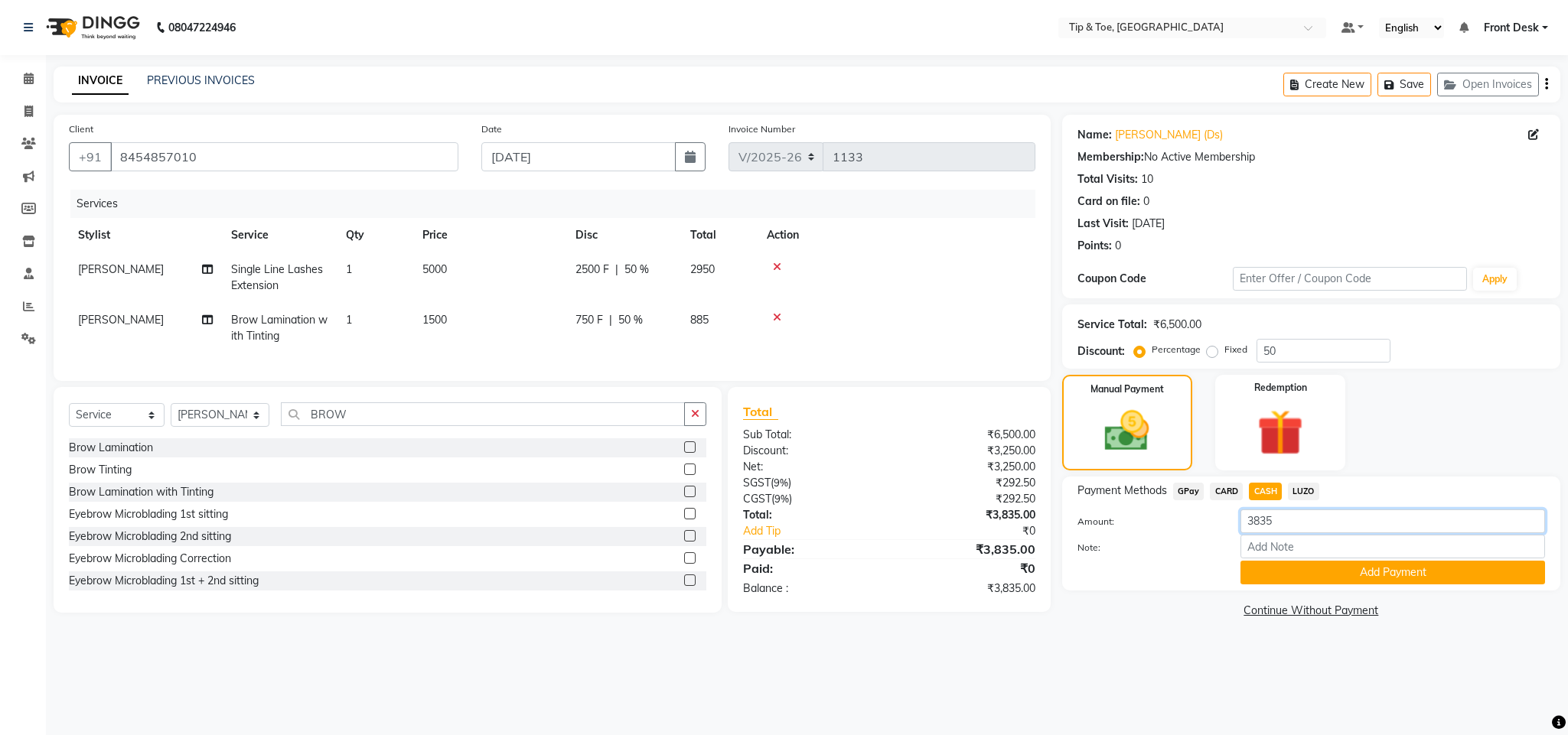
click at [1277, 519] on input "3835" at bounding box center [1392, 521] width 305 height 24
type input "3000"
click at [1324, 585] on div "Payment Methods GPay CARD CASH LUZO Amount: 3000 Note: Add Payment" at bounding box center [1311, 534] width 498 height 114
click at [1326, 570] on button "Add Payment" at bounding box center [1392, 572] width 305 height 24
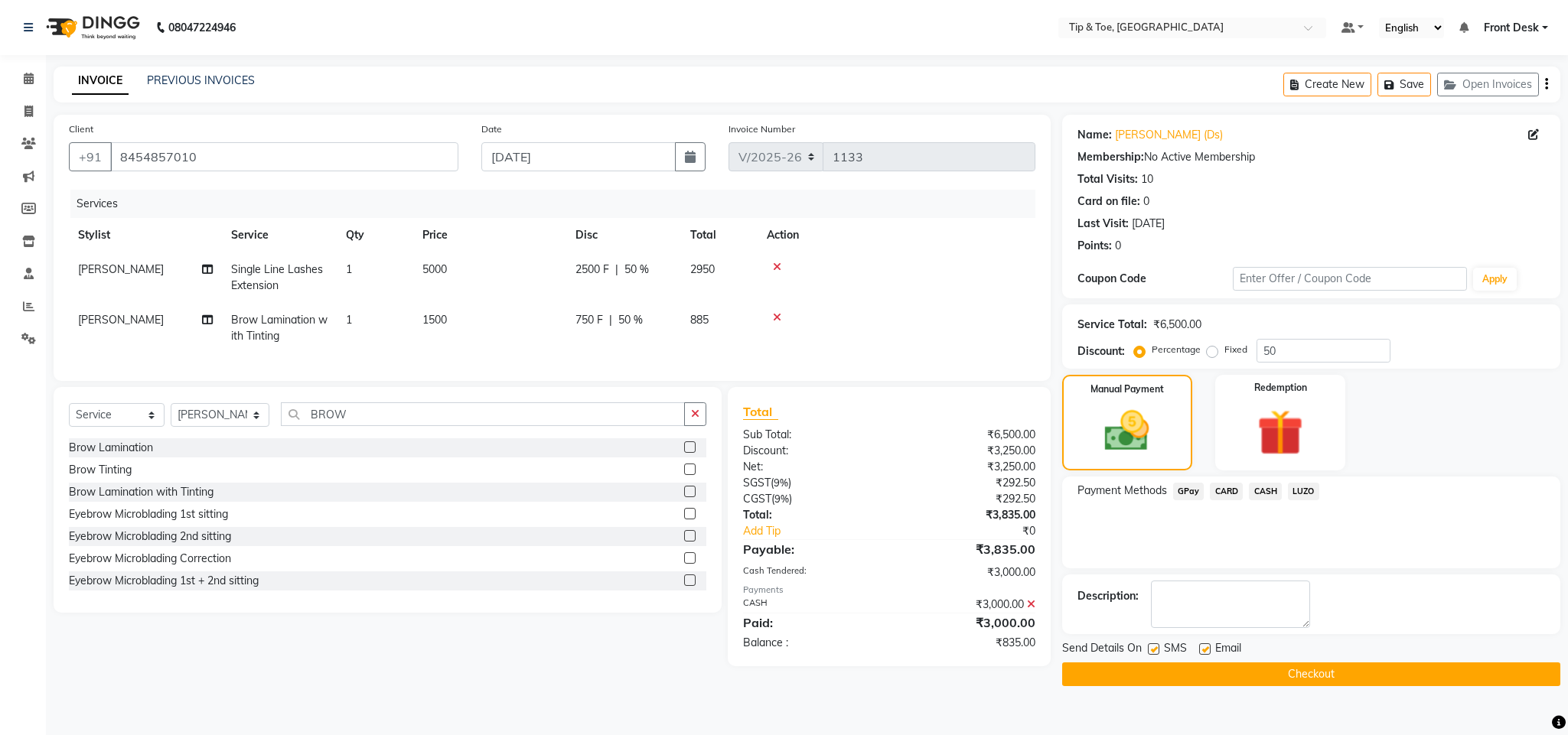
click at [1224, 494] on span "CARD" at bounding box center [1226, 491] width 33 height 17
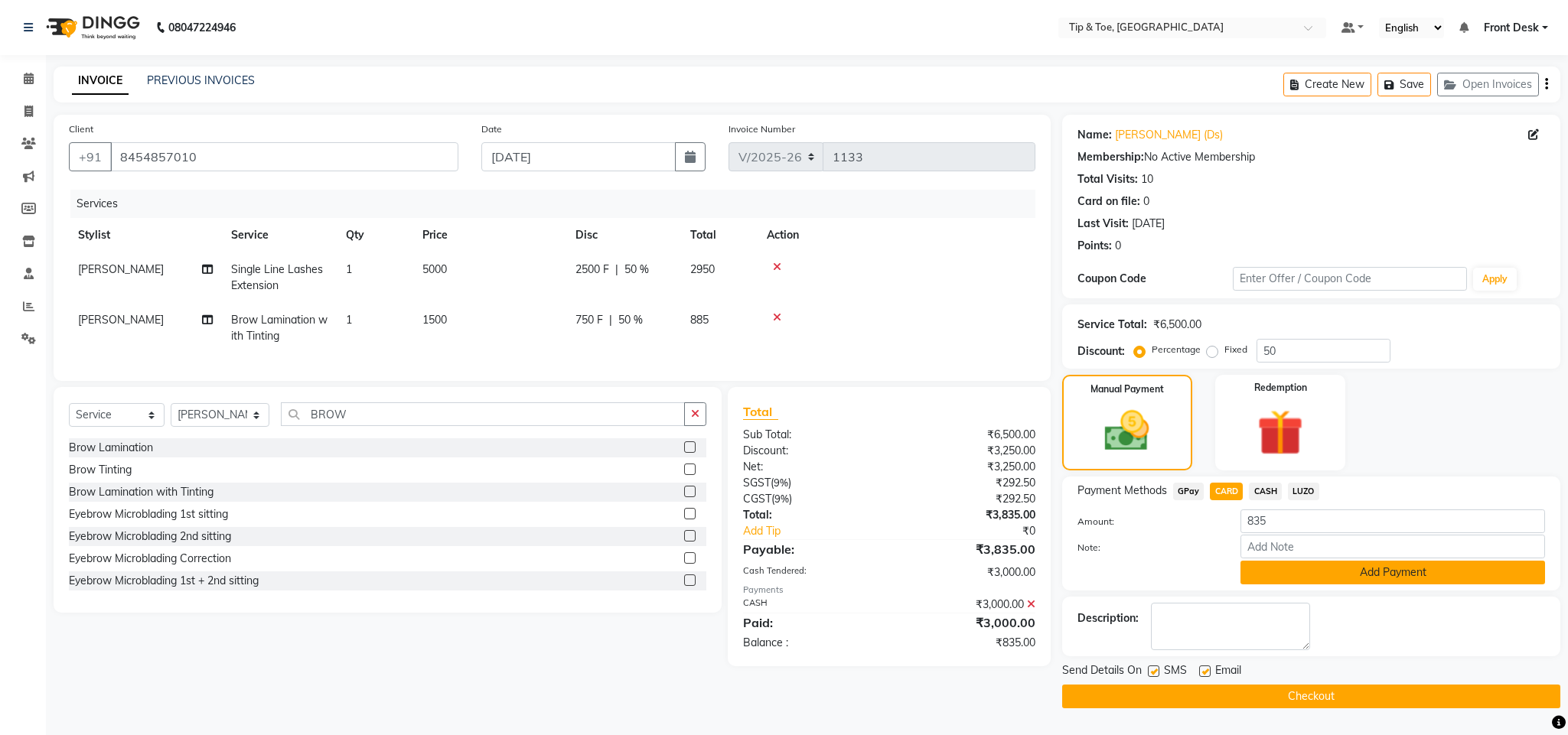
click at [1316, 572] on button "Add Payment" at bounding box center [1392, 572] width 305 height 24
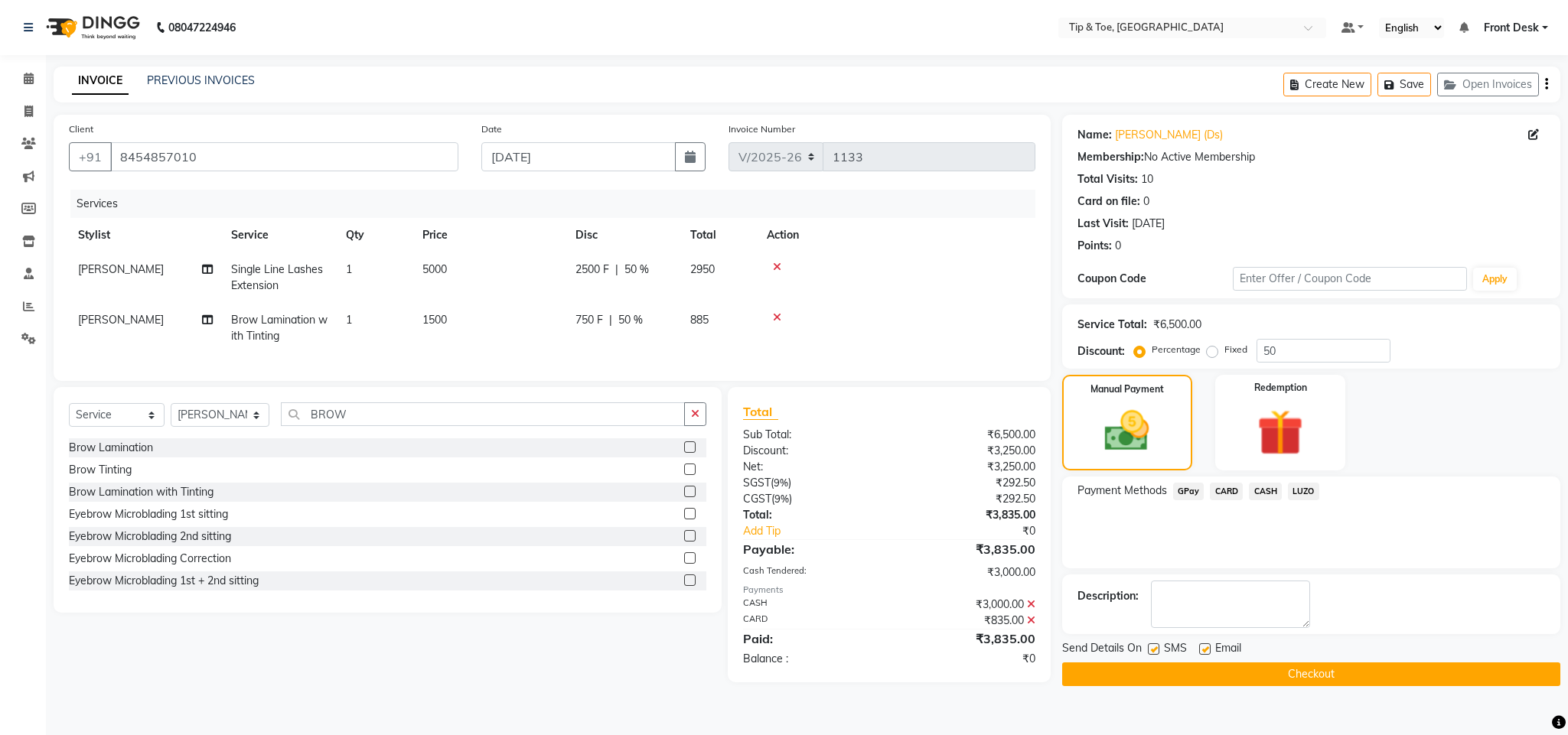
click at [1242, 679] on button "Checkout" at bounding box center [1311, 674] width 498 height 24
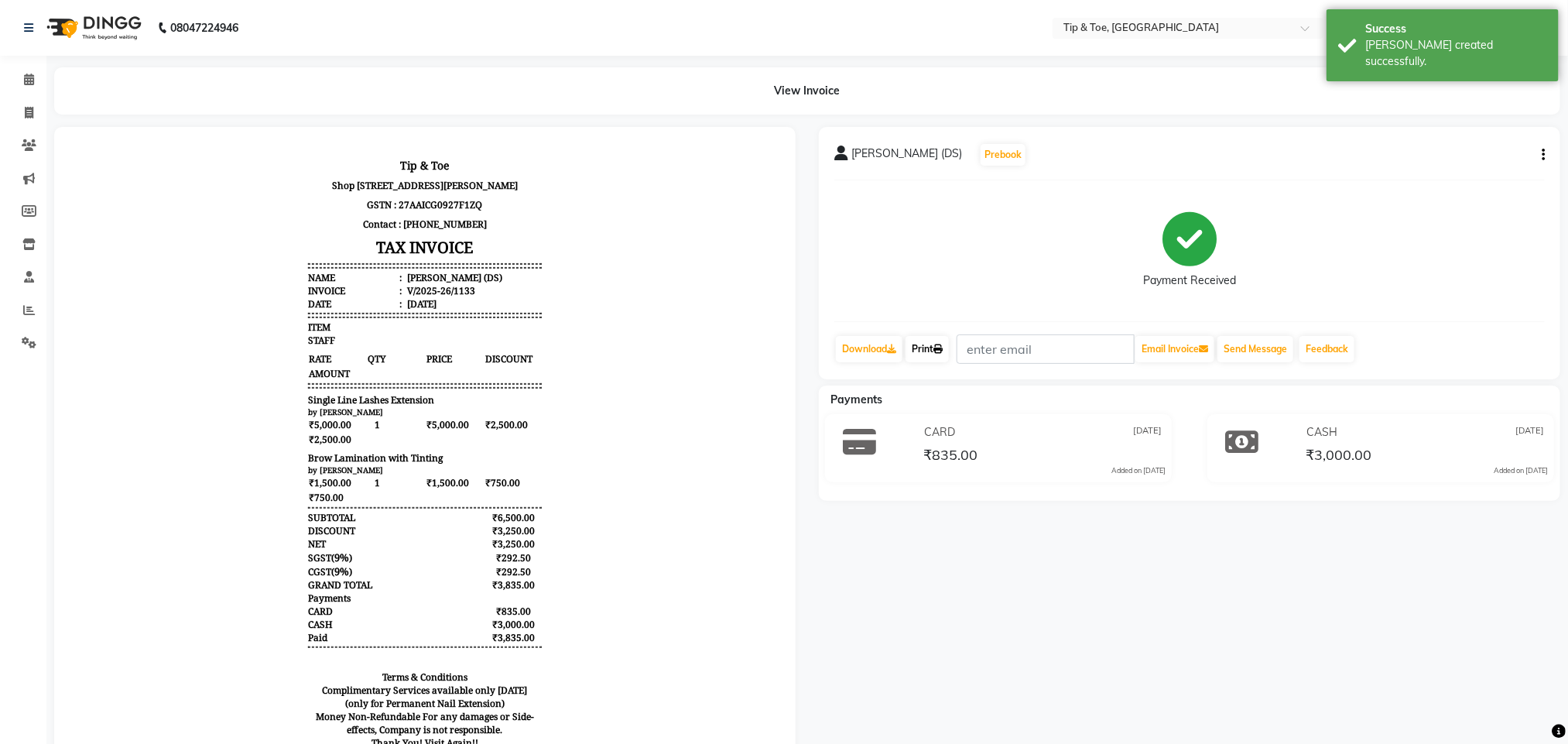
click at [931, 351] on link "Print" at bounding box center [927, 349] width 43 height 26
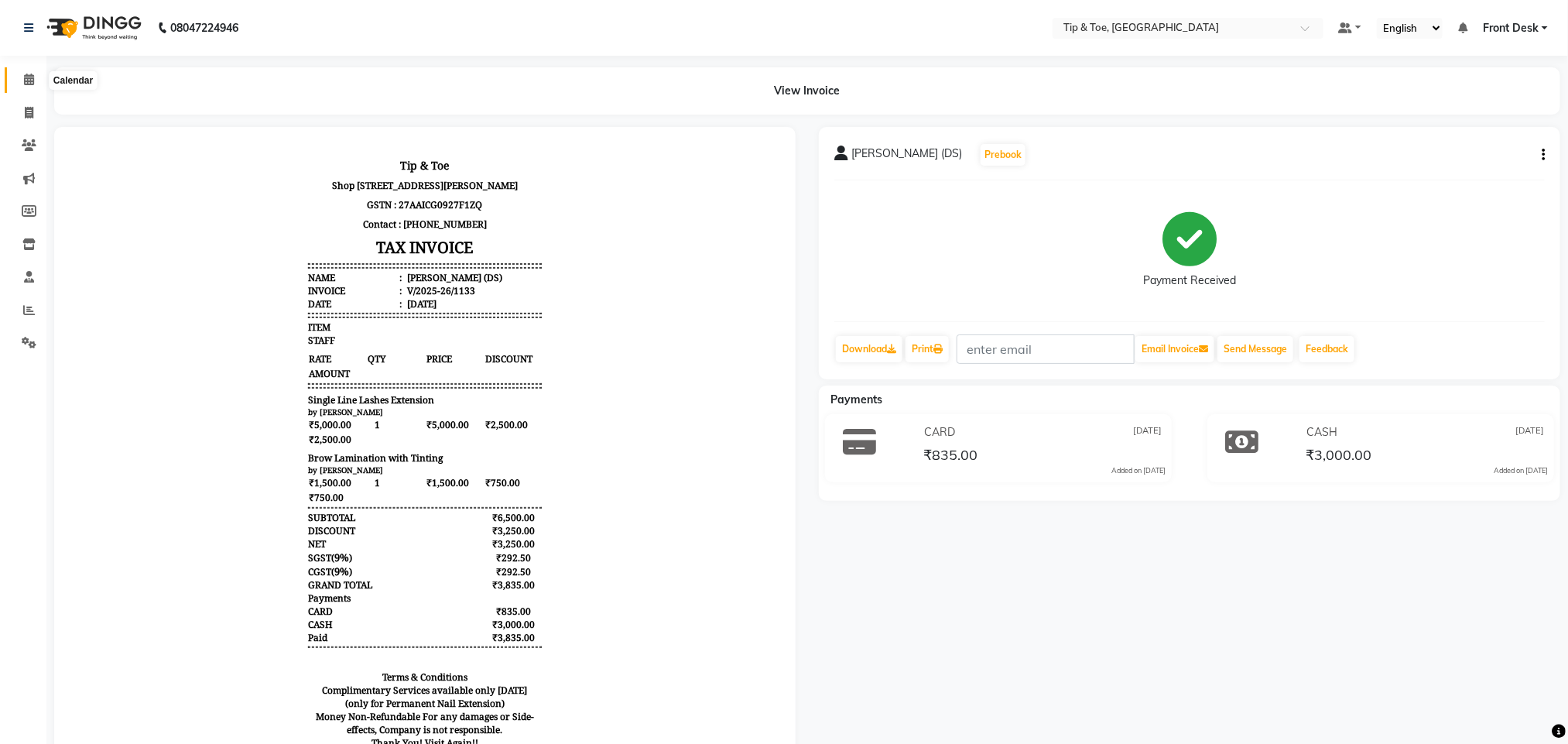
click at [26, 76] on icon at bounding box center [29, 79] width 10 height 12
